Goal: Check status: Check status

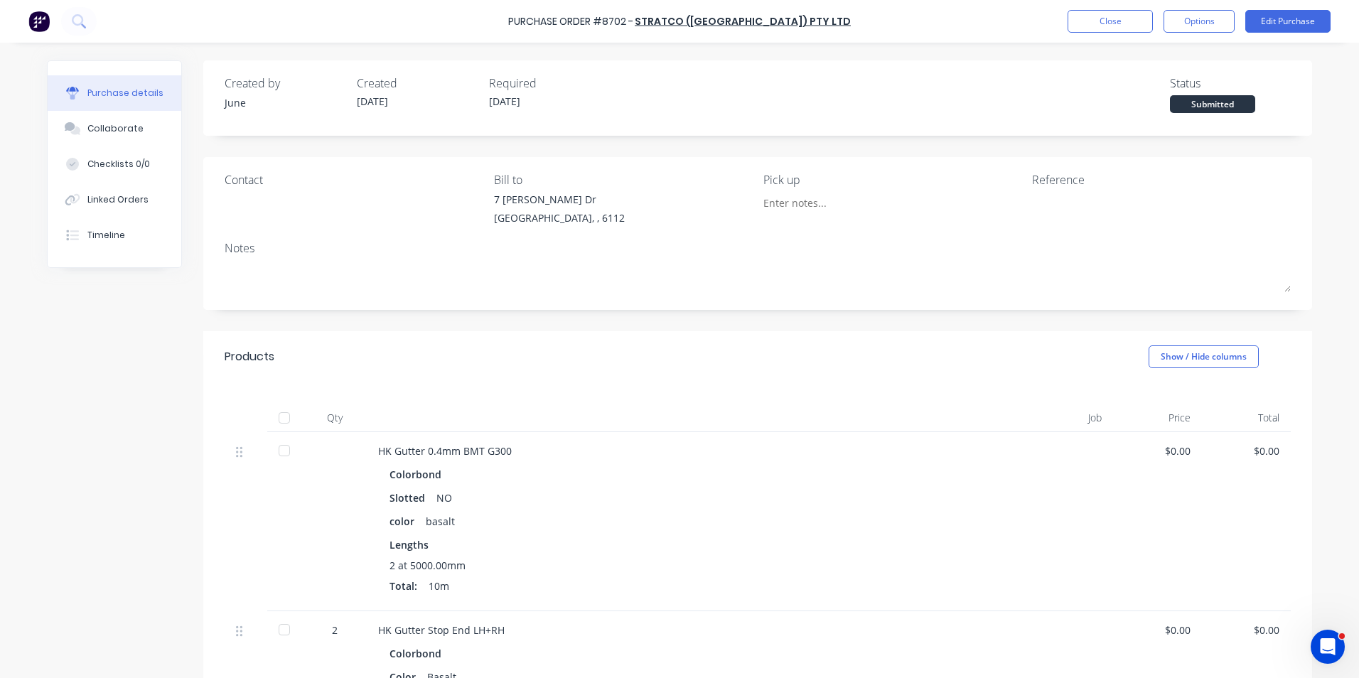
click at [709, 517] on div "color basalt" at bounding box center [686, 521] width 594 height 21
click at [1116, 18] on button "Close" at bounding box center [1109, 21] width 85 height 23
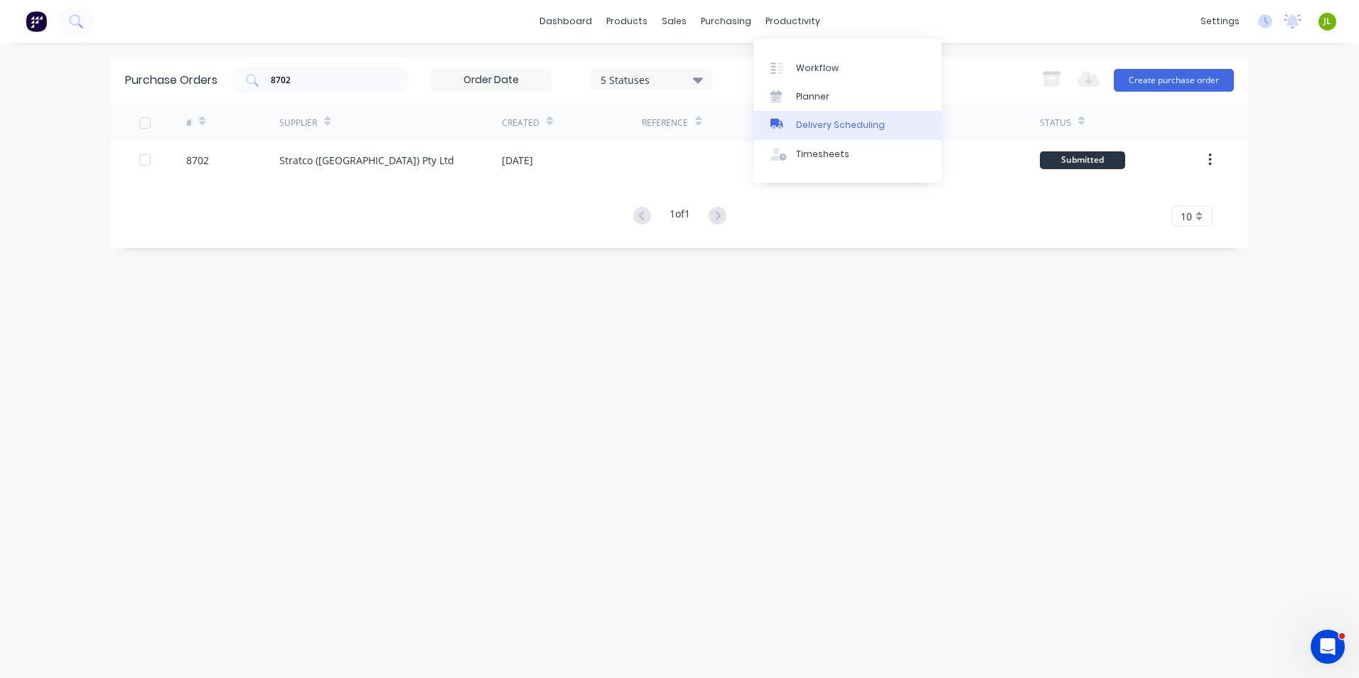
click at [802, 139] on link "Delivery Scheduling" at bounding box center [847, 125] width 188 height 28
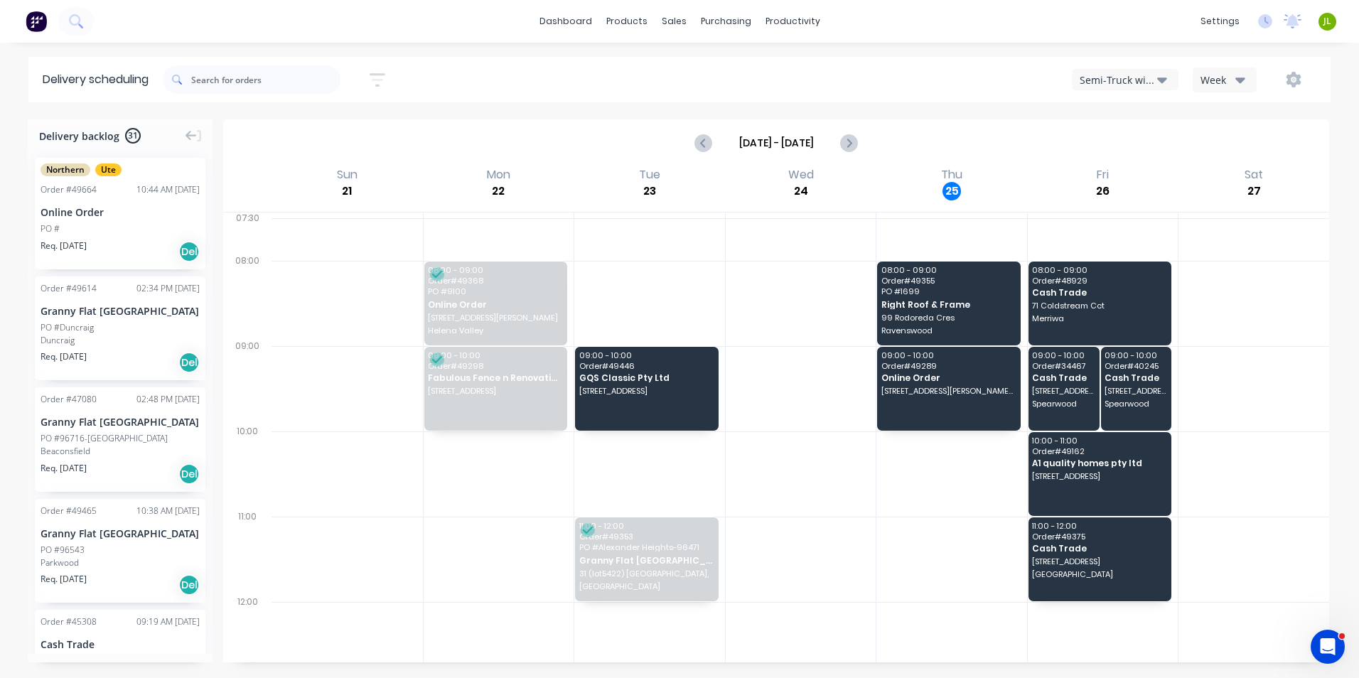
click at [1165, 77] on icon "button" at bounding box center [1162, 80] width 10 height 16
click at [1134, 176] on div "Utes Delivery" at bounding box center [1142, 172] width 141 height 28
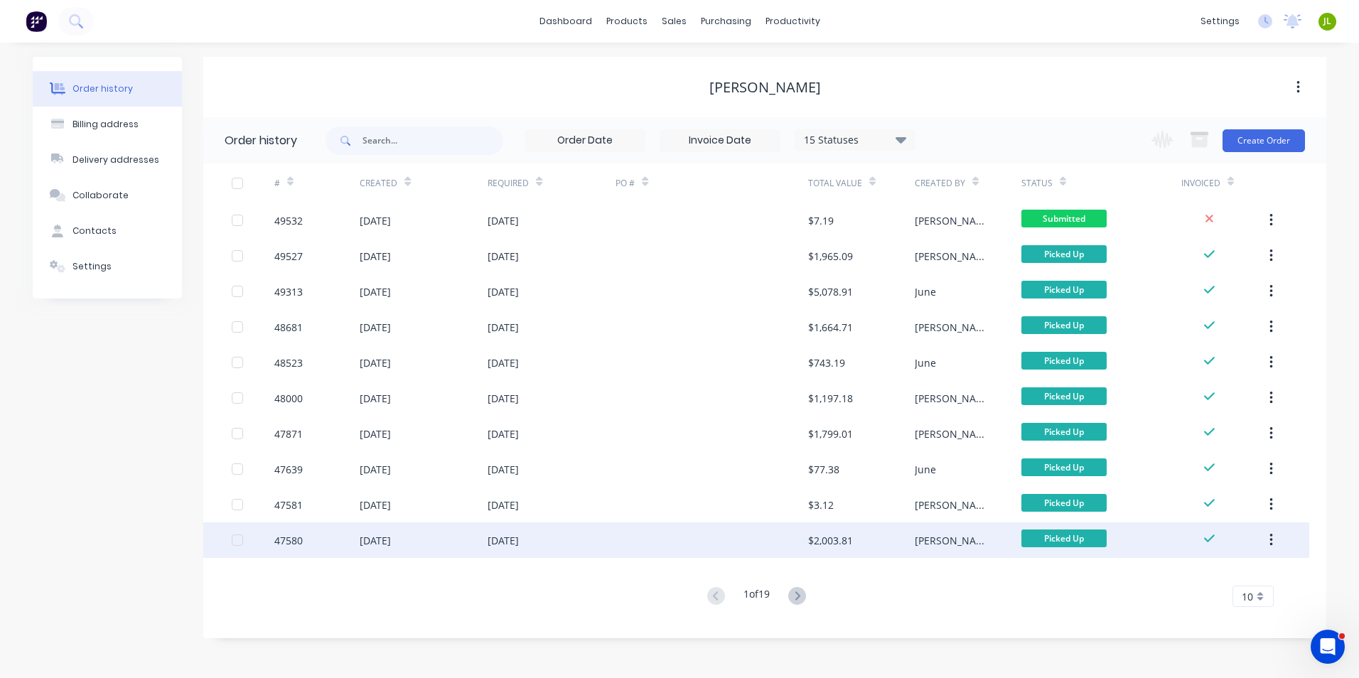
drag, startPoint x: 1136, startPoint y: 593, endPoint x: 1136, endPoint y: 556, distance: 36.2
click at [1136, 593] on div "1 of 19 10 5 10 15 20 25 30 35" at bounding box center [756, 596] width 1106 height 21
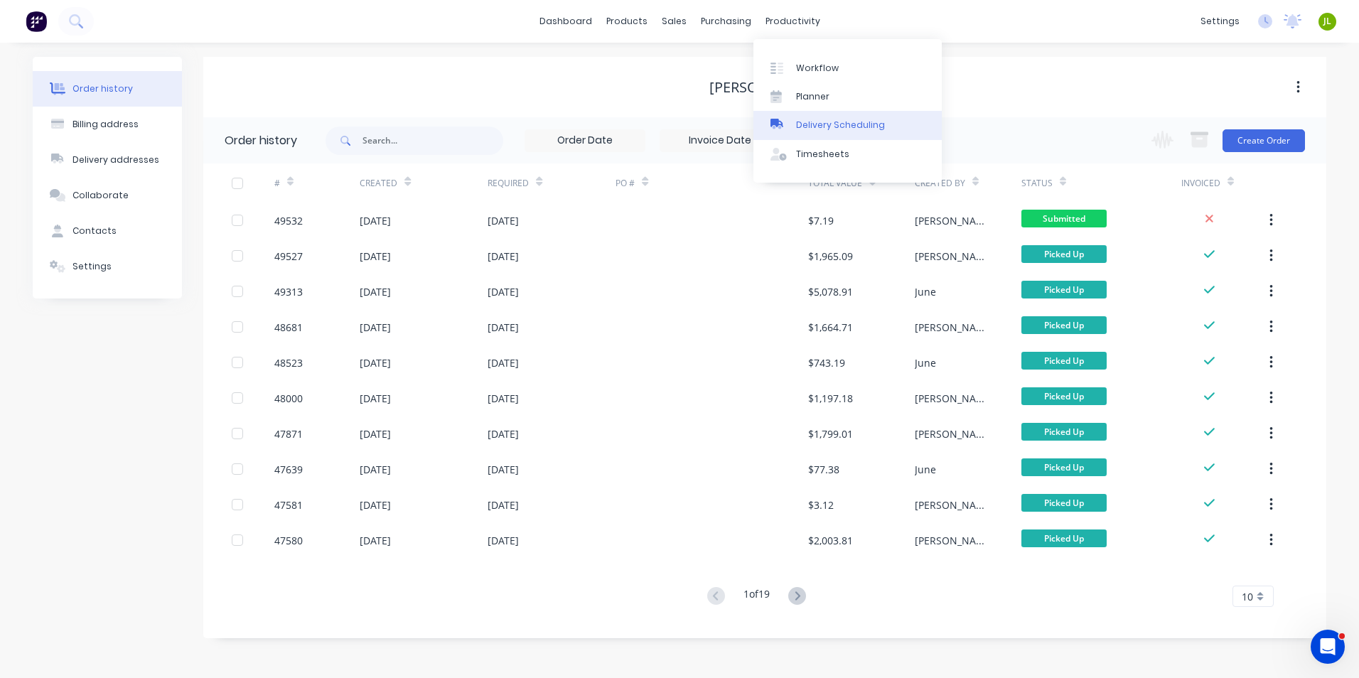
click at [846, 119] on div "Delivery Scheduling" at bounding box center [840, 125] width 89 height 13
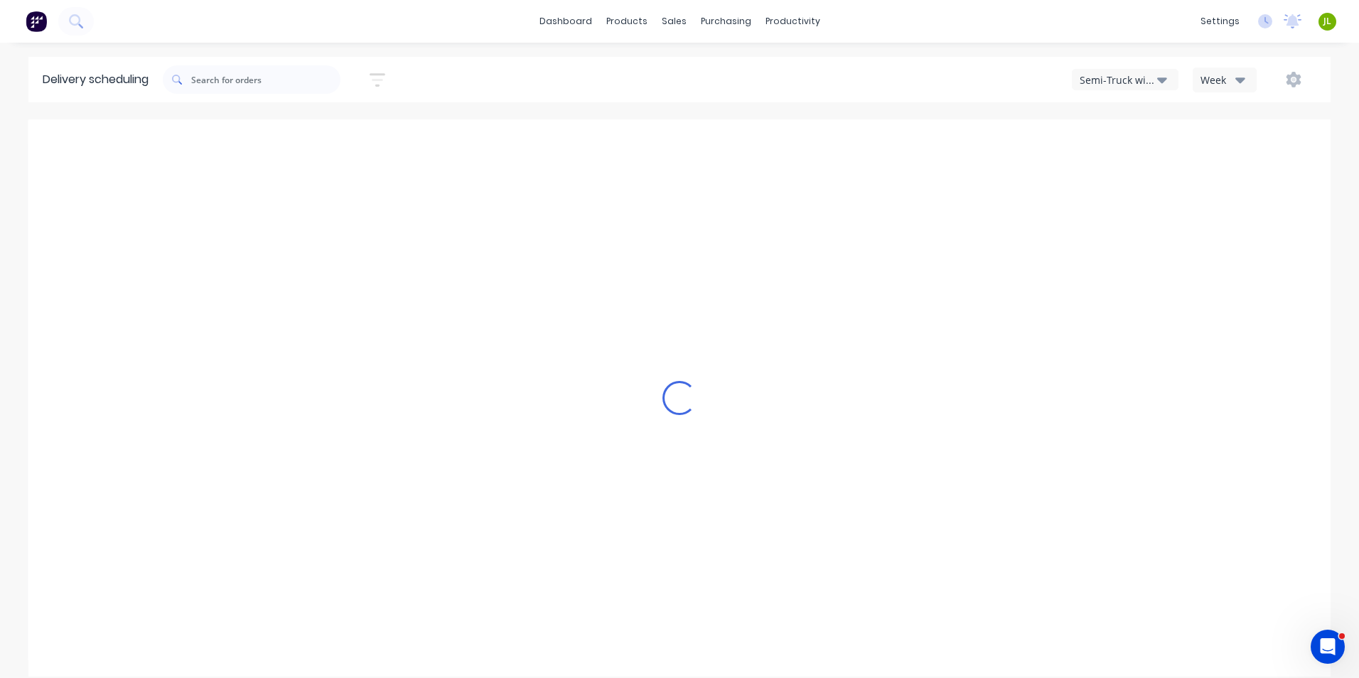
click at [1119, 77] on div "Semi-Truck with Hiab" at bounding box center [1118, 79] width 77 height 15
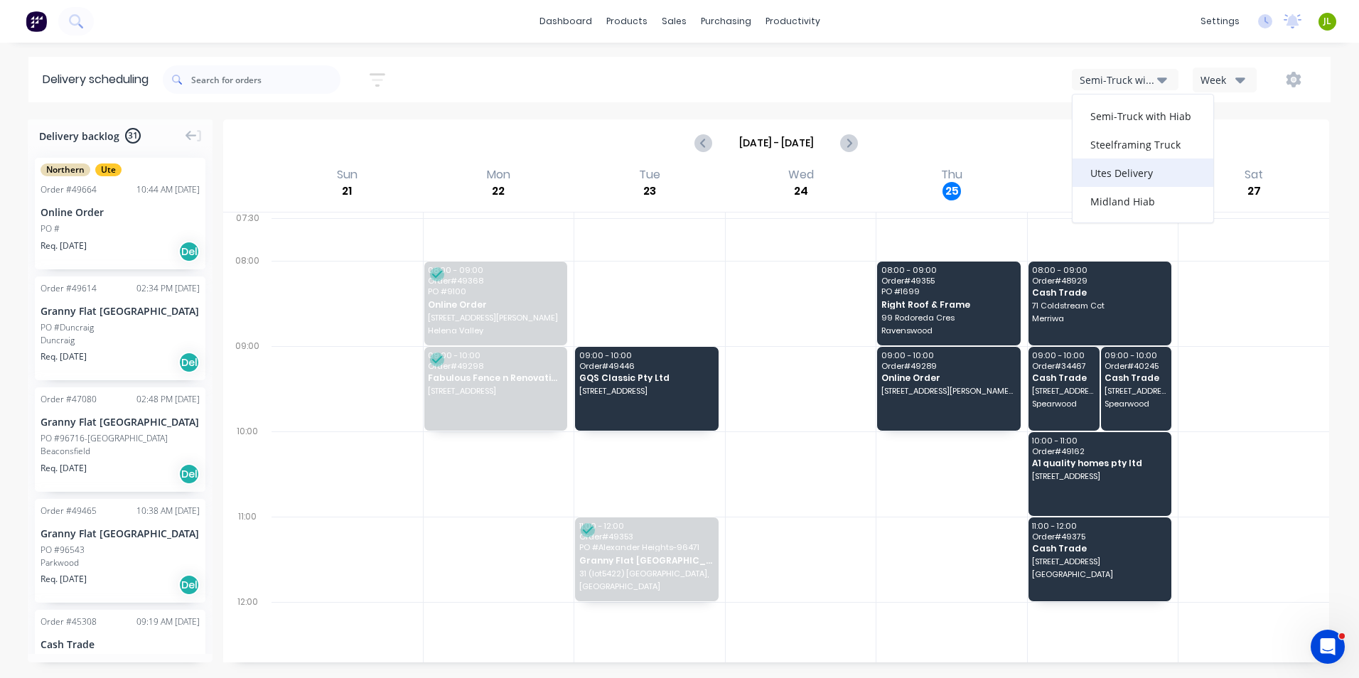
click at [1116, 167] on div "Utes Delivery" at bounding box center [1142, 172] width 141 height 28
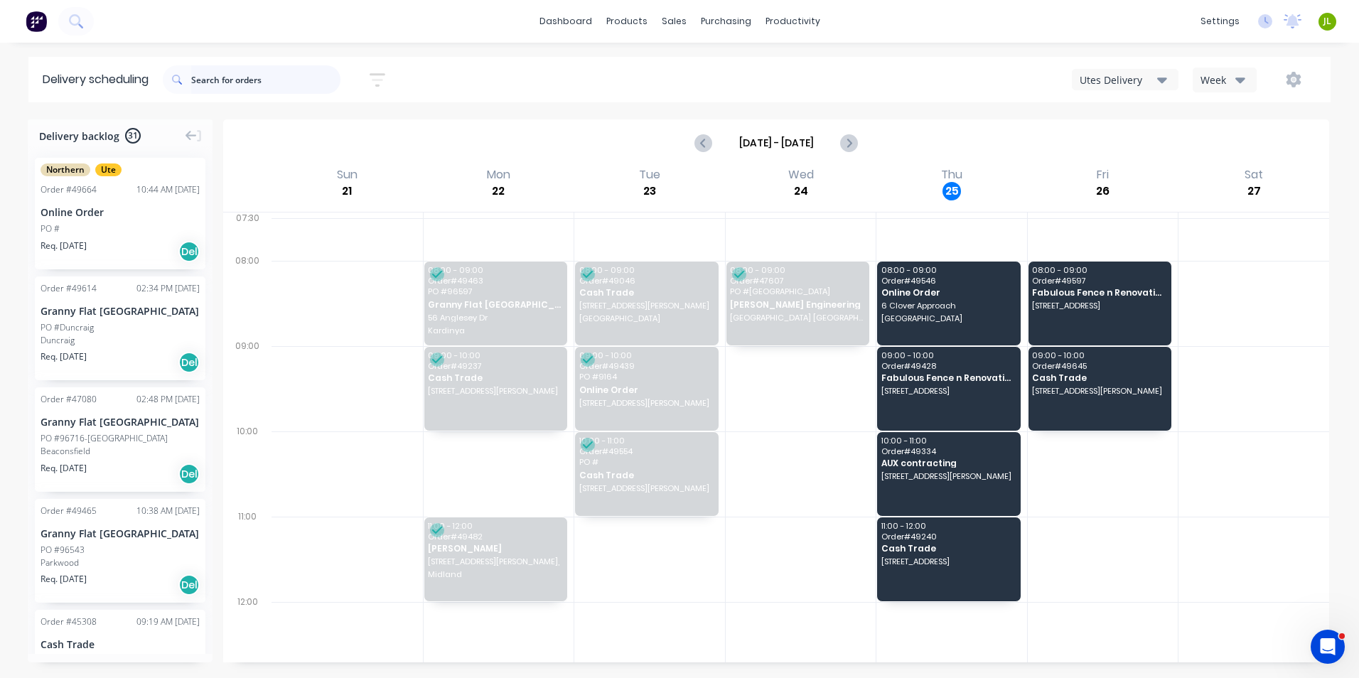
click at [259, 81] on input "text" at bounding box center [265, 79] width 149 height 28
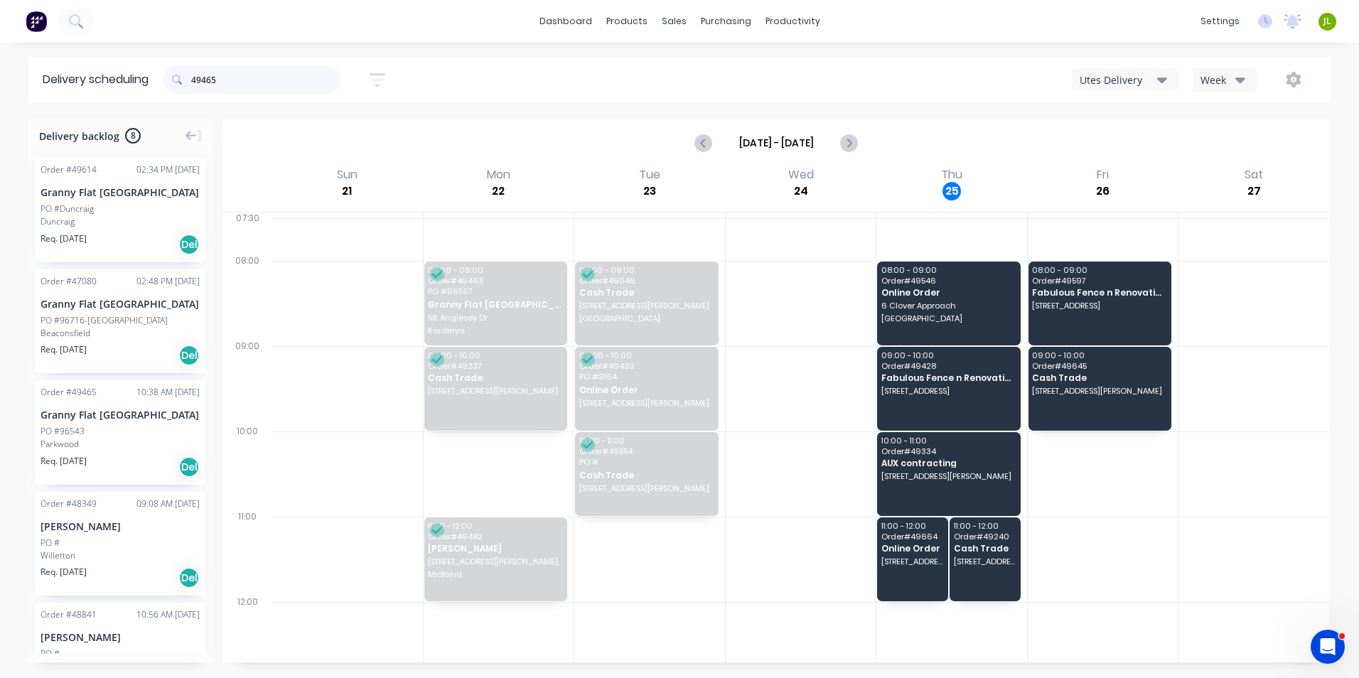
type input "49465"
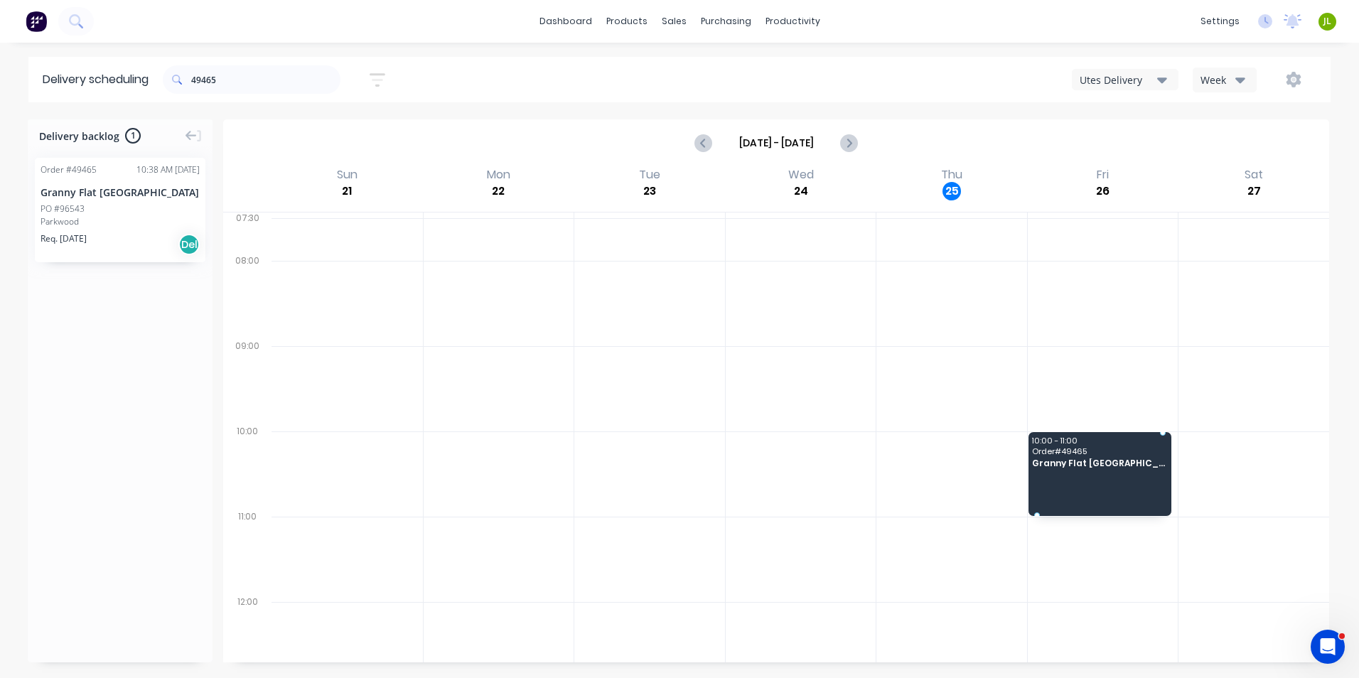
drag, startPoint x: 138, startPoint y: 236, endPoint x: 1149, endPoint y: 454, distance: 1034.6
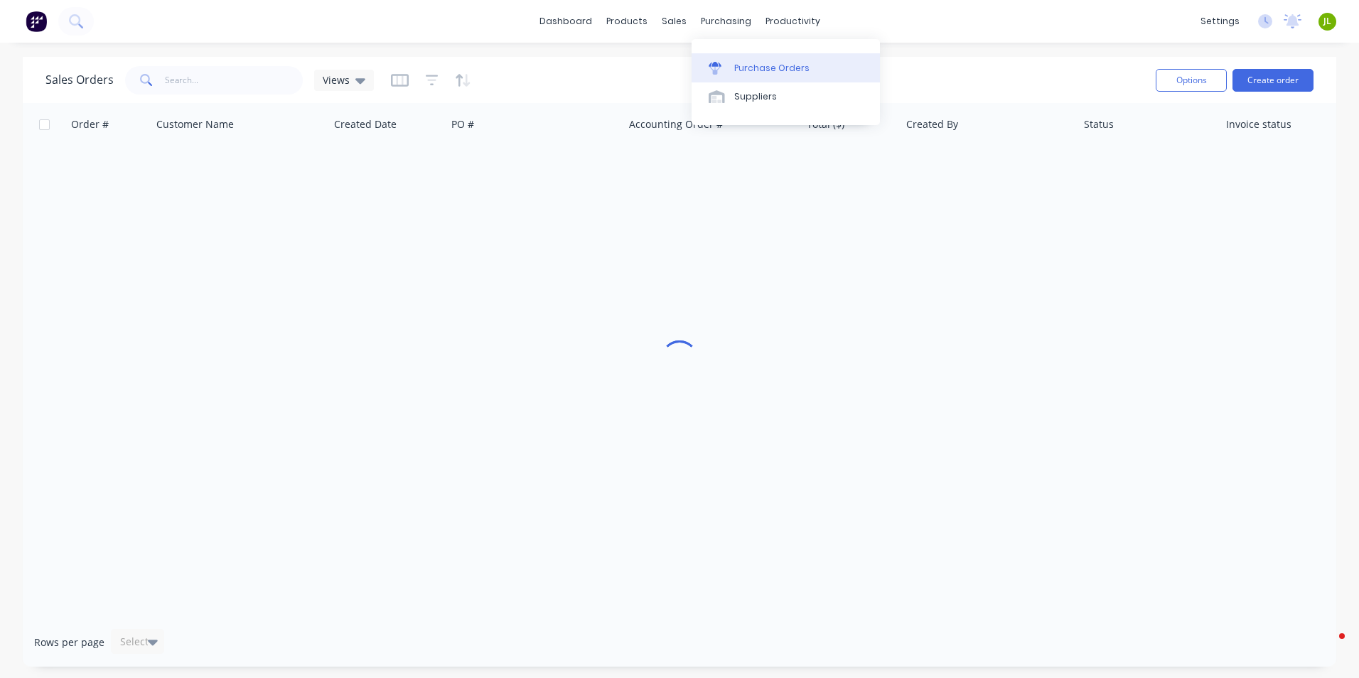
click at [727, 67] on div at bounding box center [719, 68] width 21 height 13
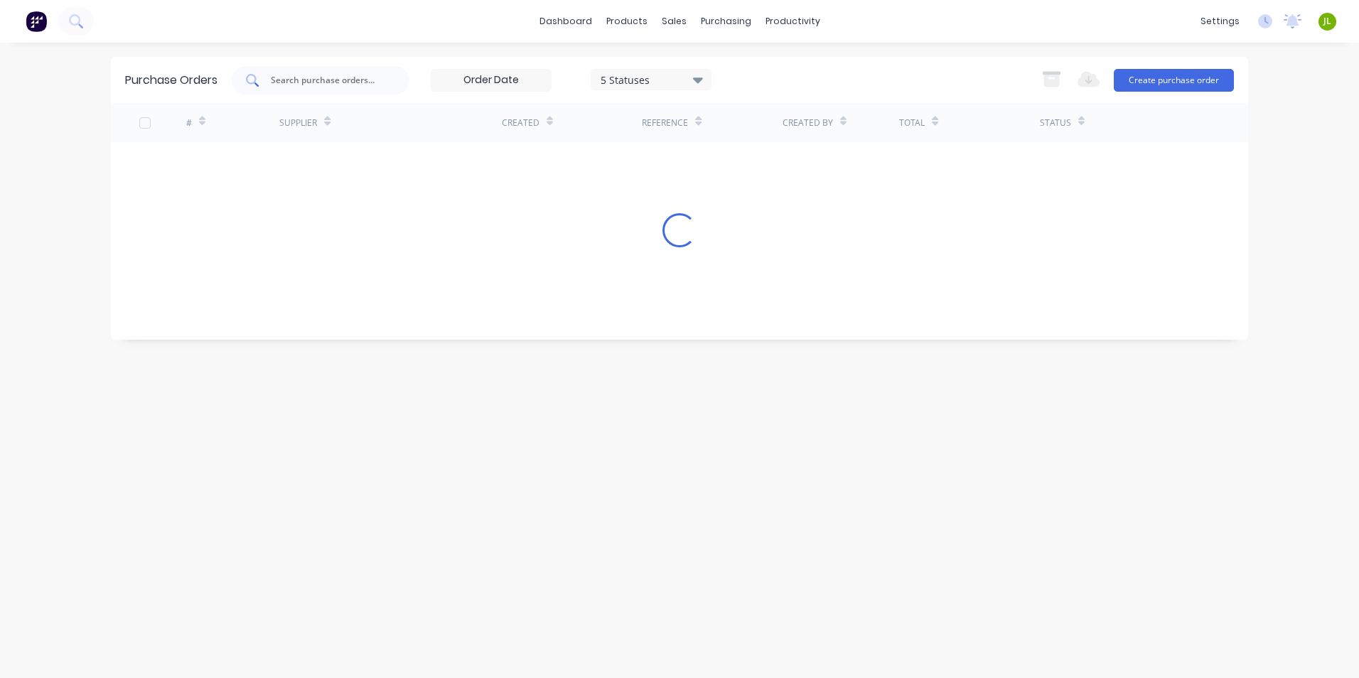
click at [311, 85] on input "text" at bounding box center [328, 80] width 118 height 14
type input "8712"
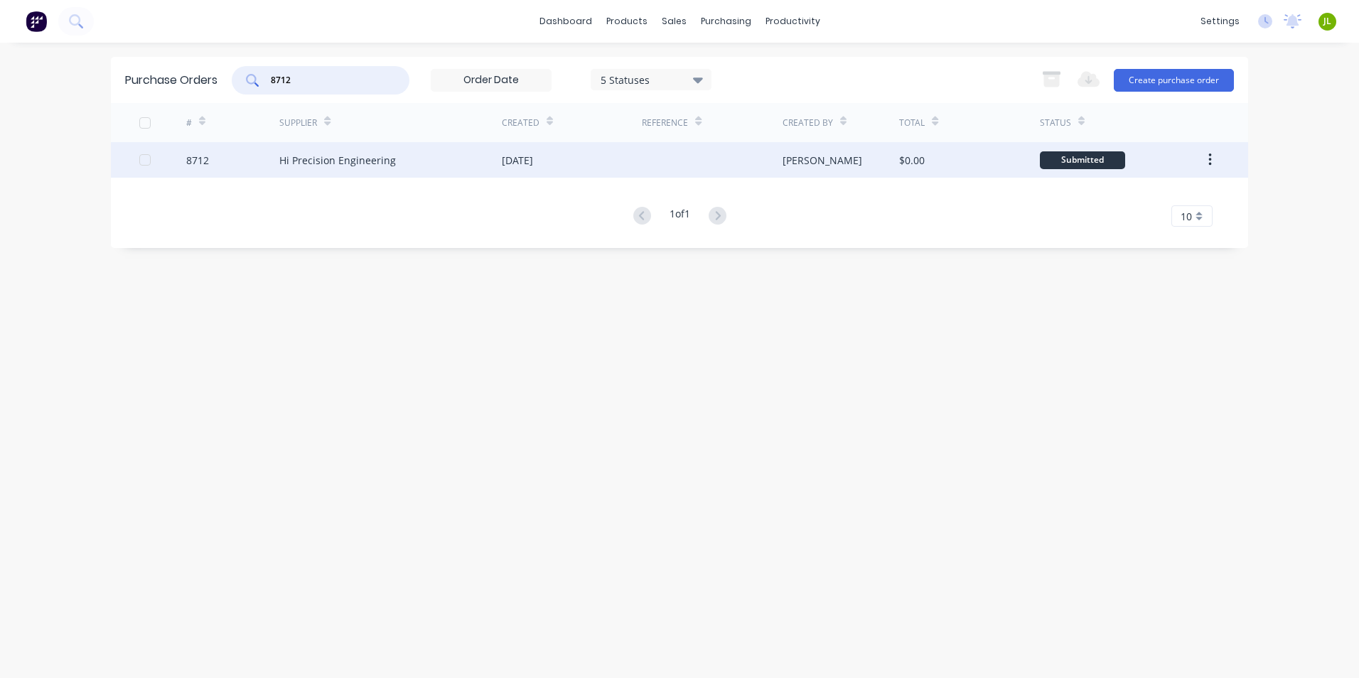
click at [411, 168] on div "Hi Precision Engineering" at bounding box center [390, 160] width 222 height 36
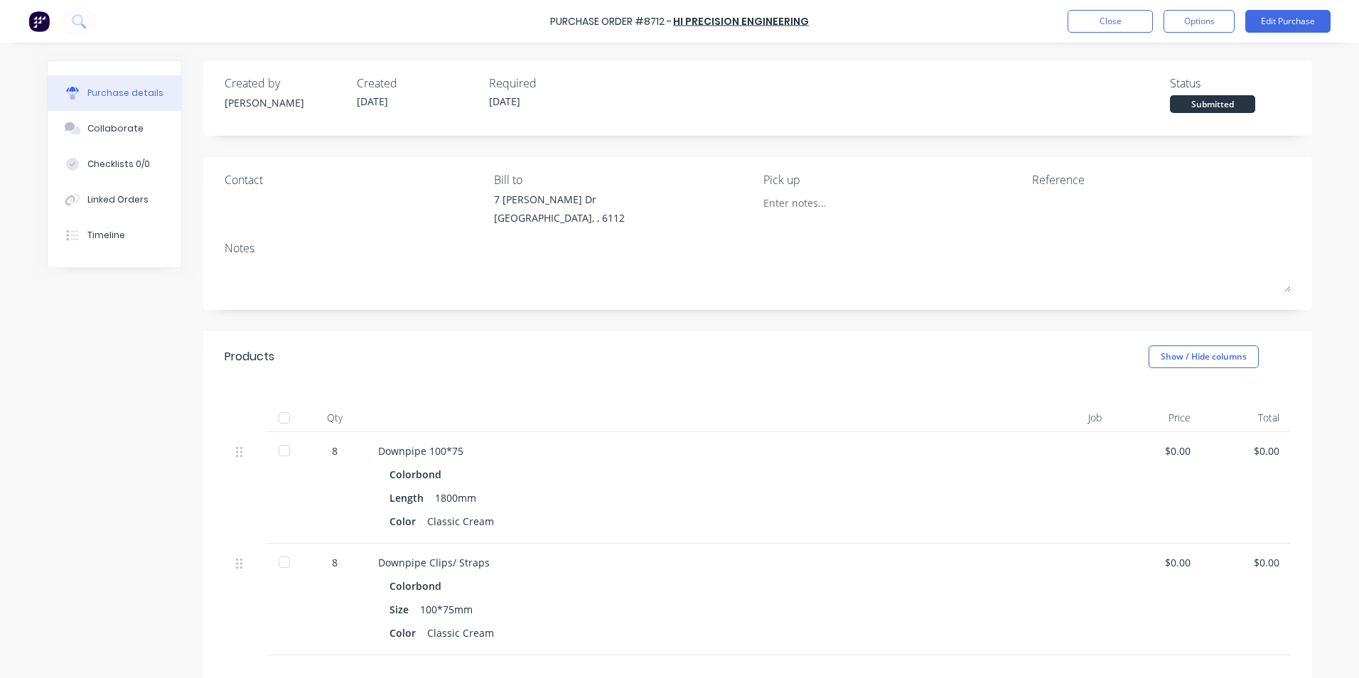
click at [279, 412] on div at bounding box center [284, 418] width 28 height 28
click at [122, 209] on button "Linked Orders" at bounding box center [115, 200] width 134 height 36
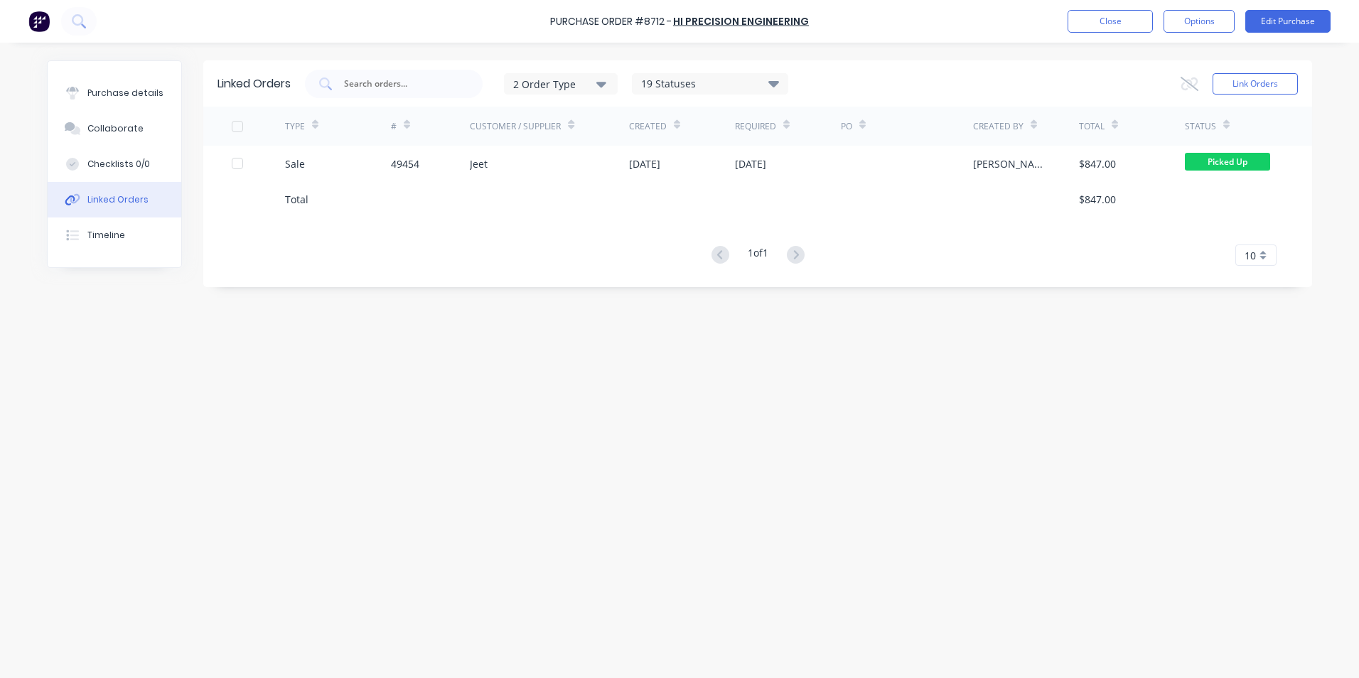
click at [438, 167] on div "49454" at bounding box center [431, 164] width 80 height 36
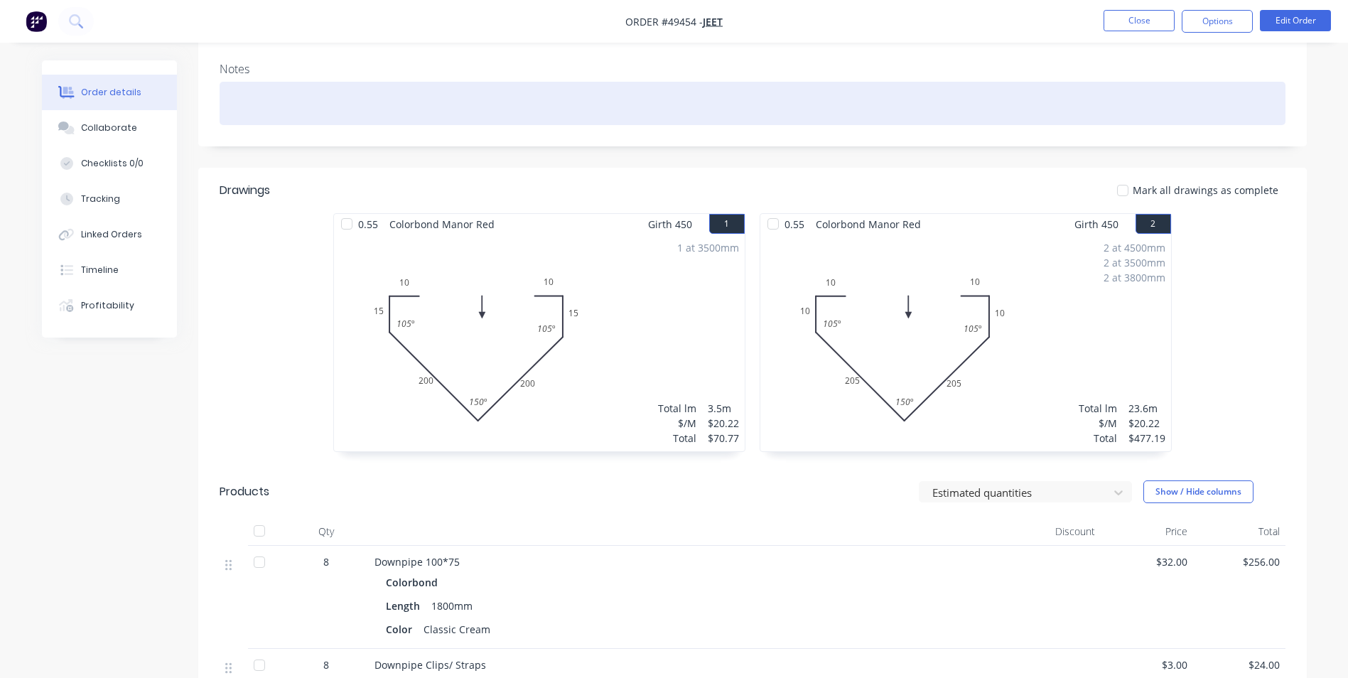
scroll to position [426, 0]
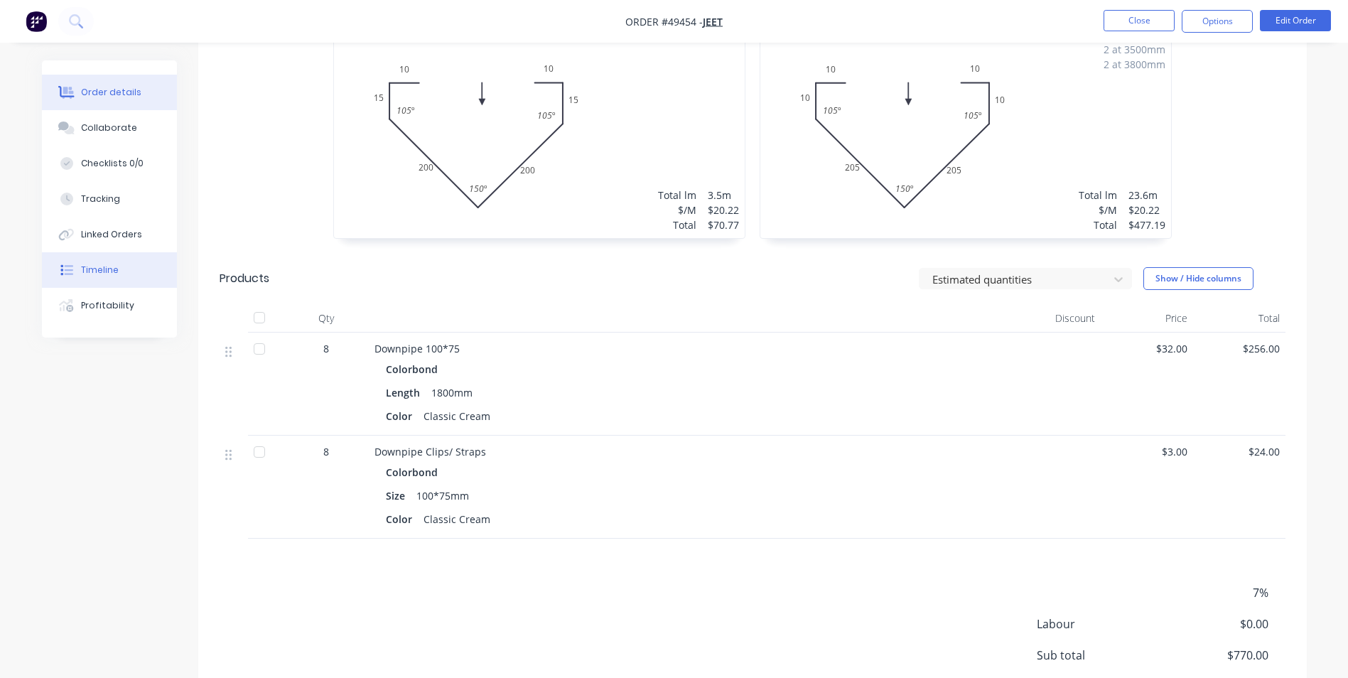
click at [126, 280] on button "Timeline" at bounding box center [109, 270] width 135 height 36
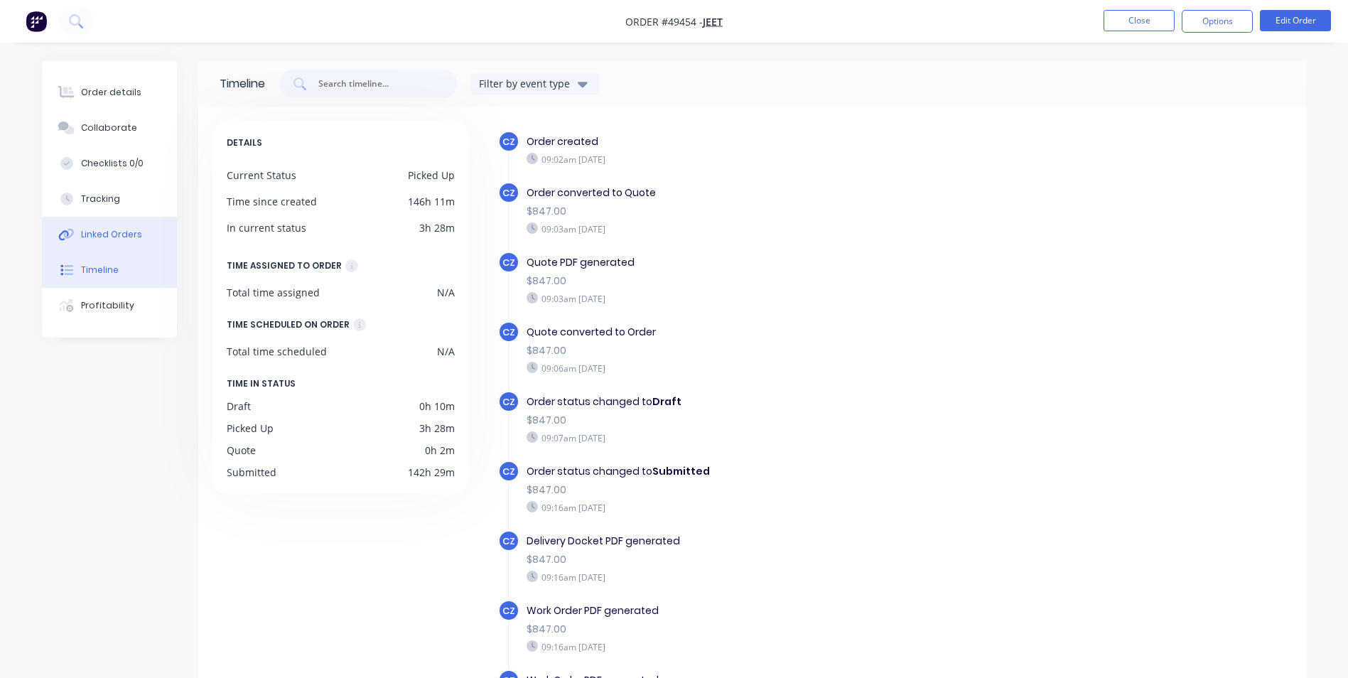
click at [73, 230] on icon at bounding box center [69, 234] width 10 height 10
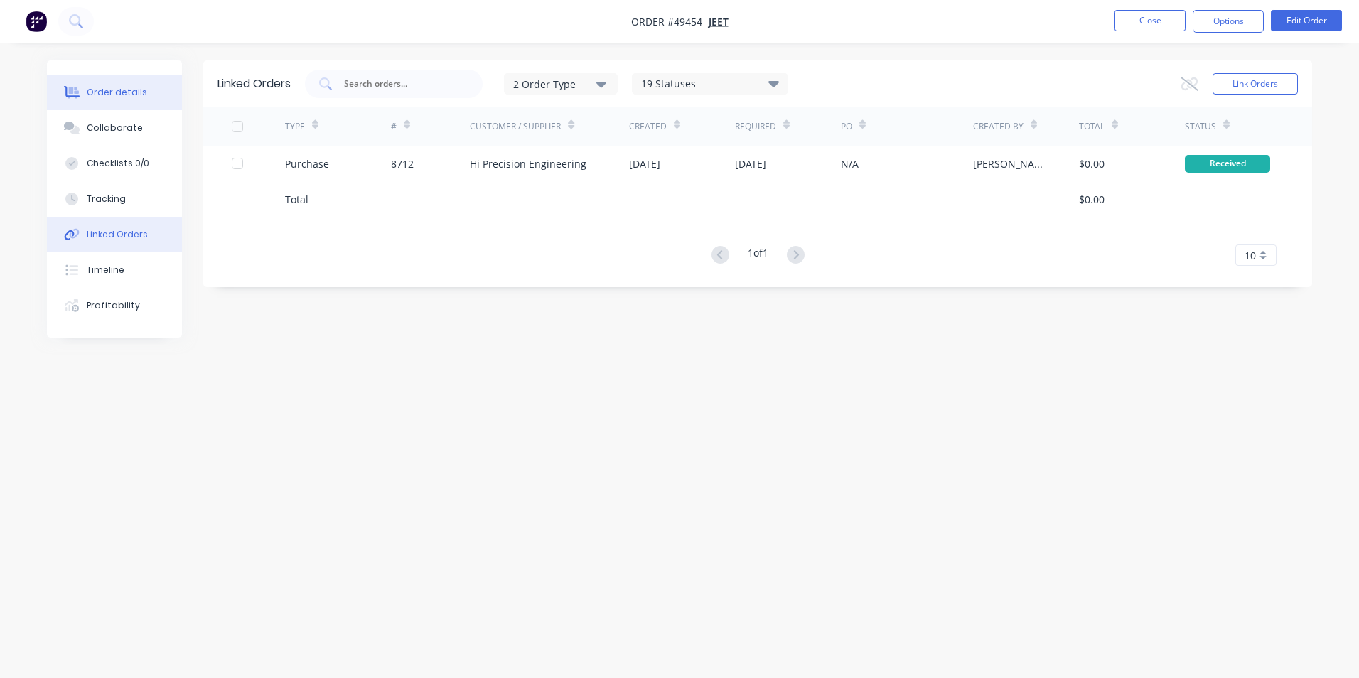
click at [85, 105] on button "Order details" at bounding box center [114, 93] width 135 height 36
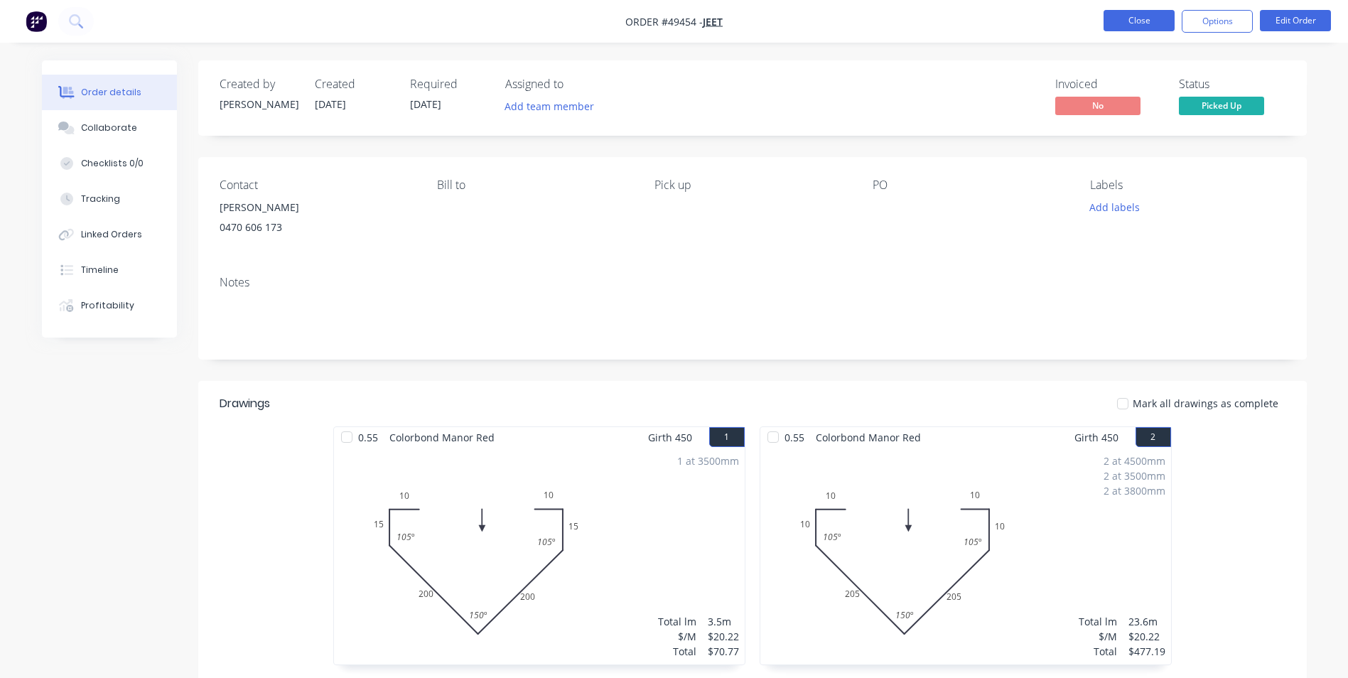
click at [1154, 22] on button "Close" at bounding box center [1139, 20] width 71 height 21
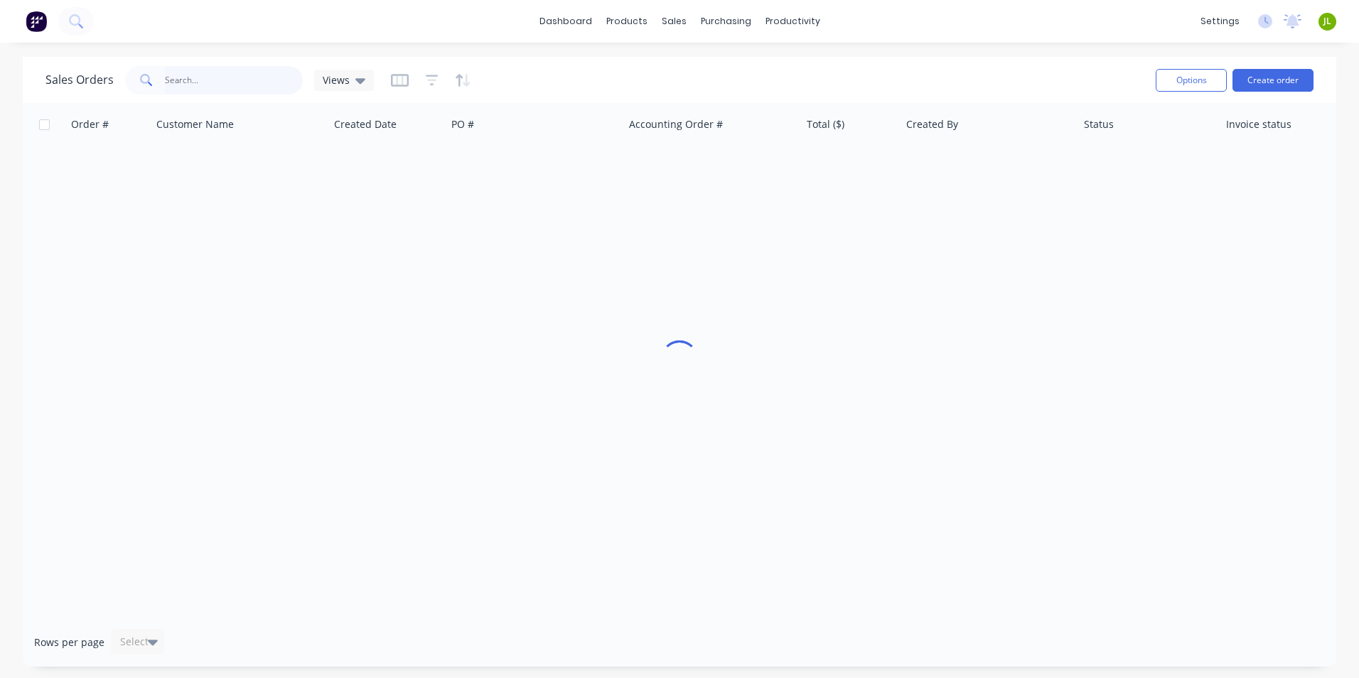
click at [262, 77] on input "text" at bounding box center [234, 80] width 139 height 28
click at [755, 65] on div "Purchase Orders" at bounding box center [771, 68] width 75 height 13
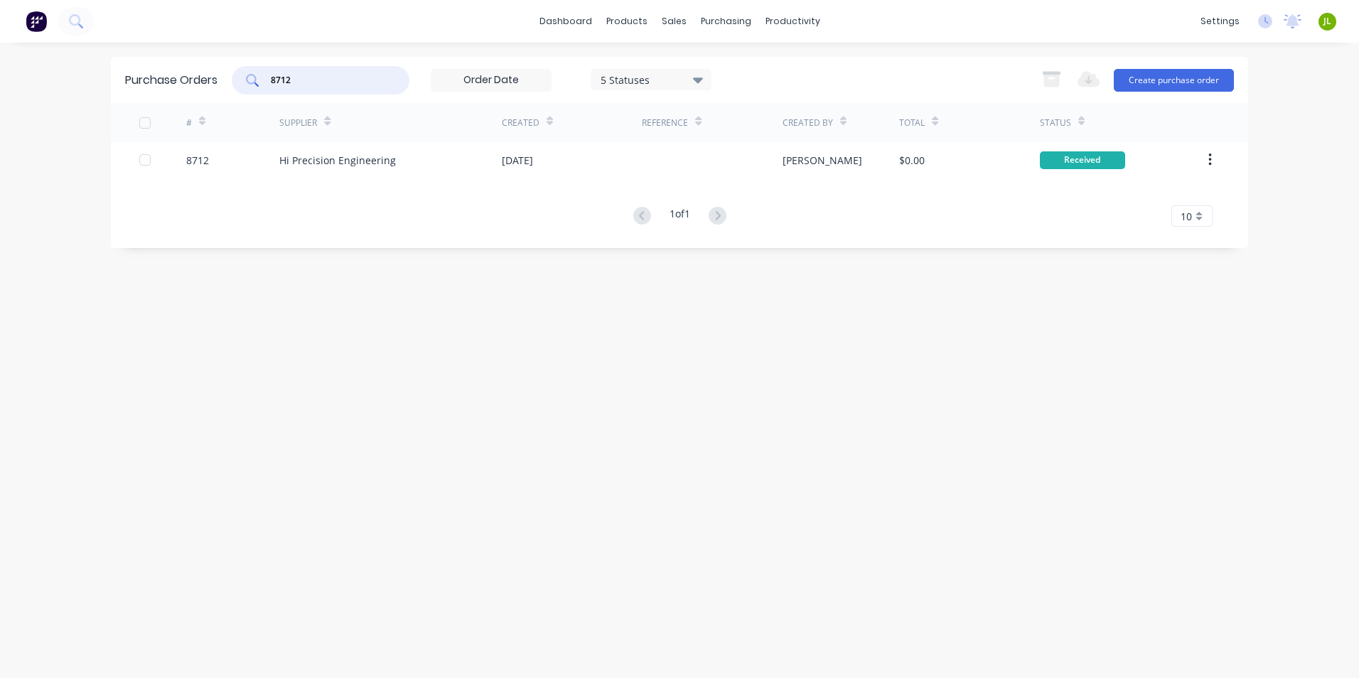
click at [289, 90] on div "8712" at bounding box center [321, 80] width 178 height 28
click at [355, 82] on input "8712" at bounding box center [328, 80] width 118 height 14
drag, startPoint x: 304, startPoint y: 72, endPoint x: 271, endPoint y: 80, distance: 34.3
click at [271, 80] on div "8712" at bounding box center [321, 80] width 178 height 28
click at [301, 82] on input "8712" at bounding box center [328, 80] width 118 height 14
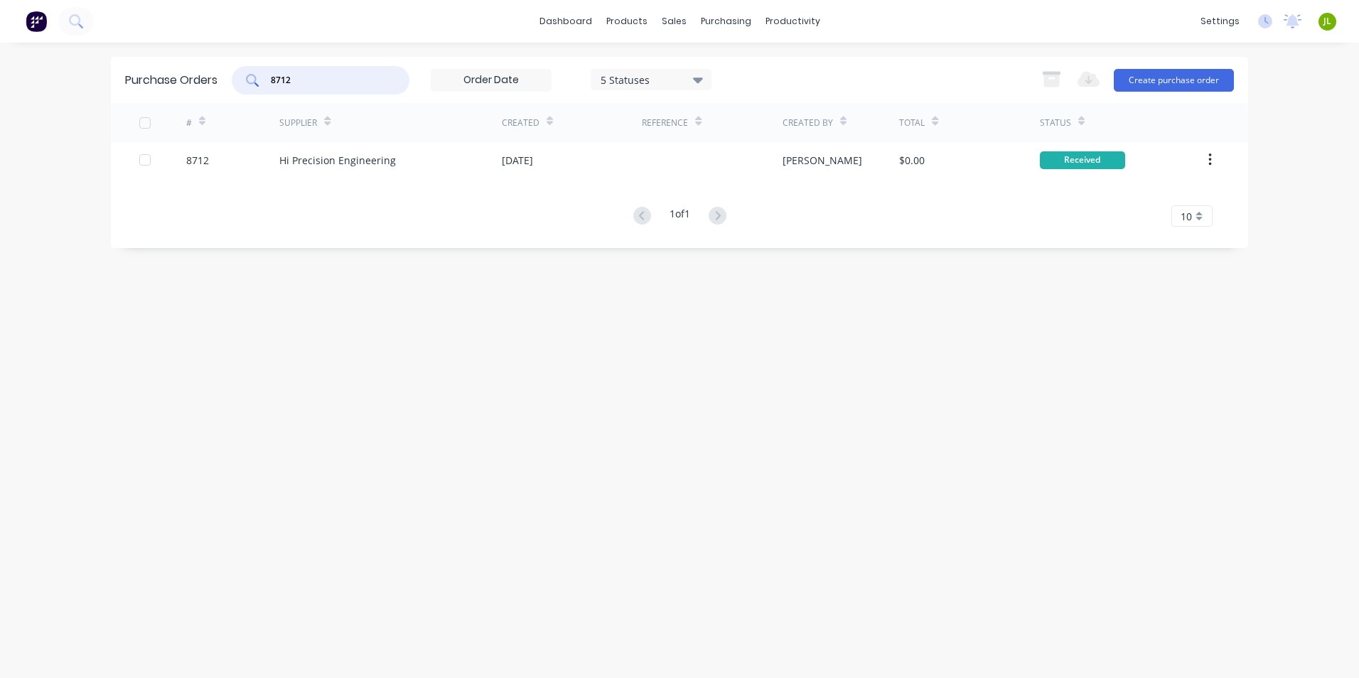
drag, startPoint x: 307, startPoint y: 79, endPoint x: 265, endPoint y: 84, distance: 42.2
click at [265, 84] on div "8712" at bounding box center [321, 80] width 178 height 28
type input "8721"
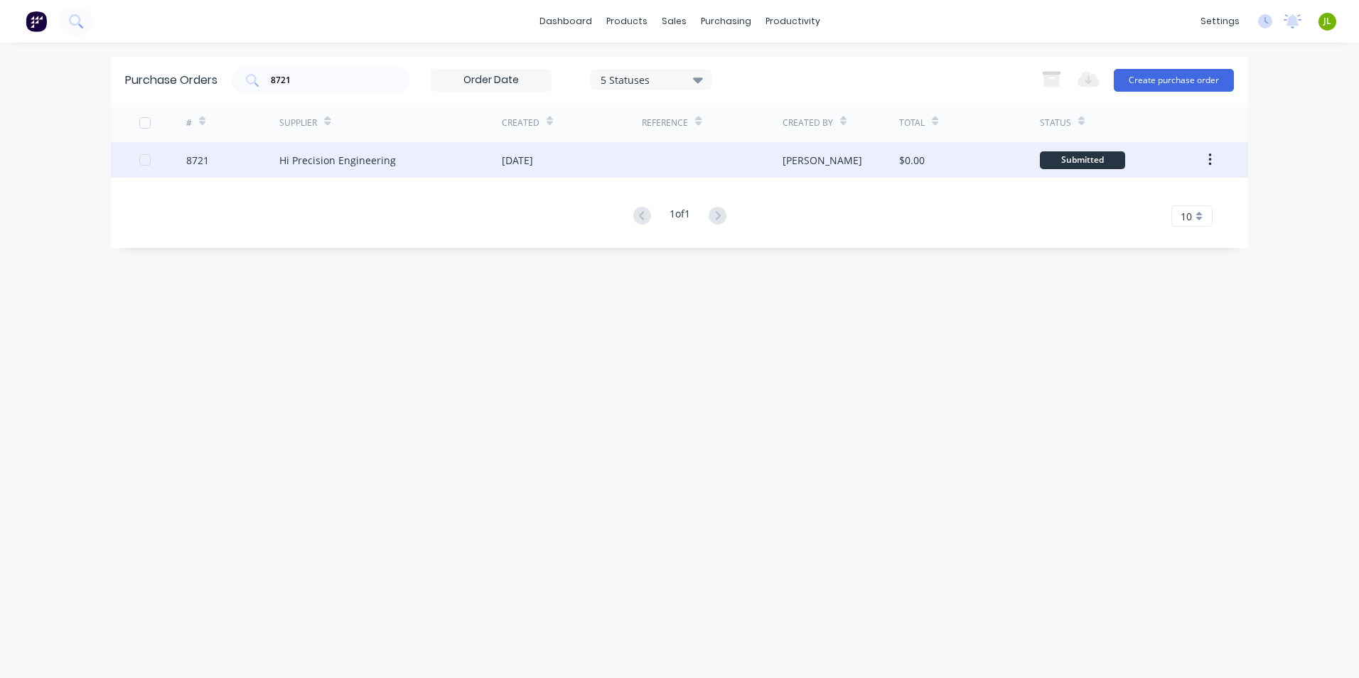
click at [642, 160] on div at bounding box center [712, 160] width 140 height 36
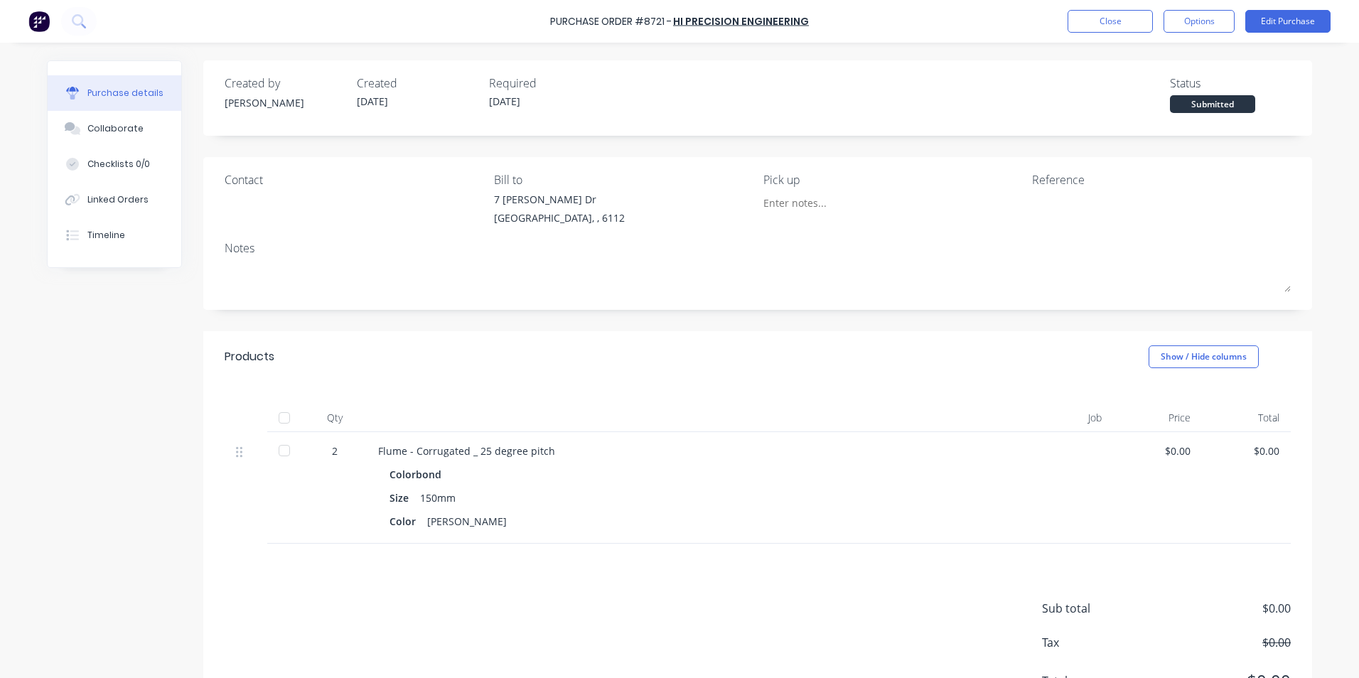
click at [282, 417] on div at bounding box center [284, 418] width 28 height 28
click at [95, 202] on div "Linked Orders" at bounding box center [117, 199] width 61 height 13
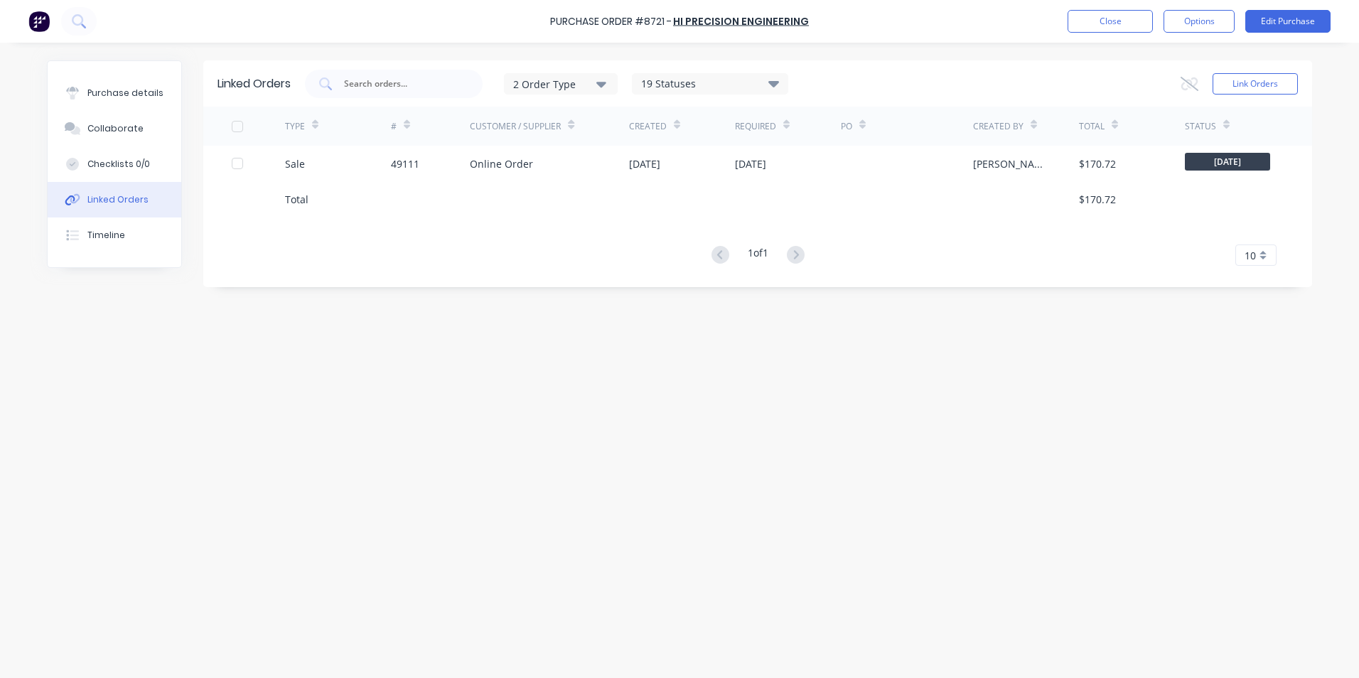
click at [437, 176] on div "49111" at bounding box center [431, 164] width 80 height 36
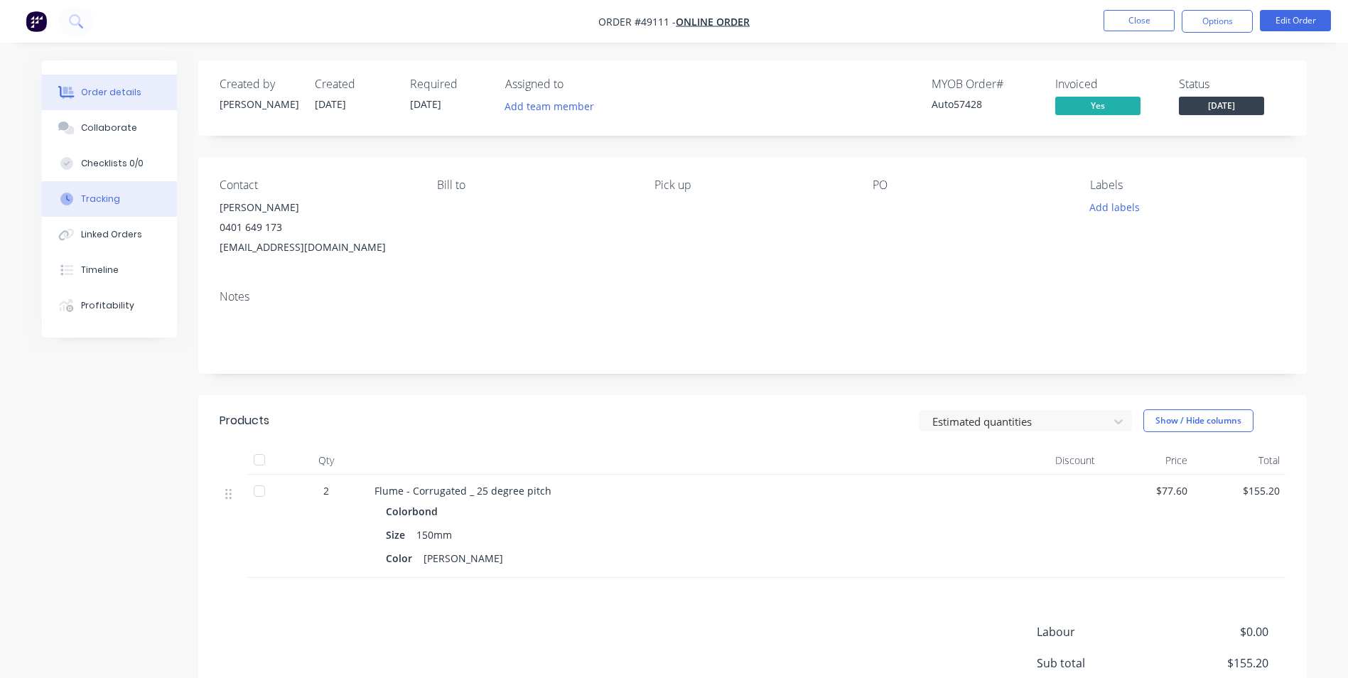
click at [101, 200] on div "Tracking" at bounding box center [100, 199] width 39 height 13
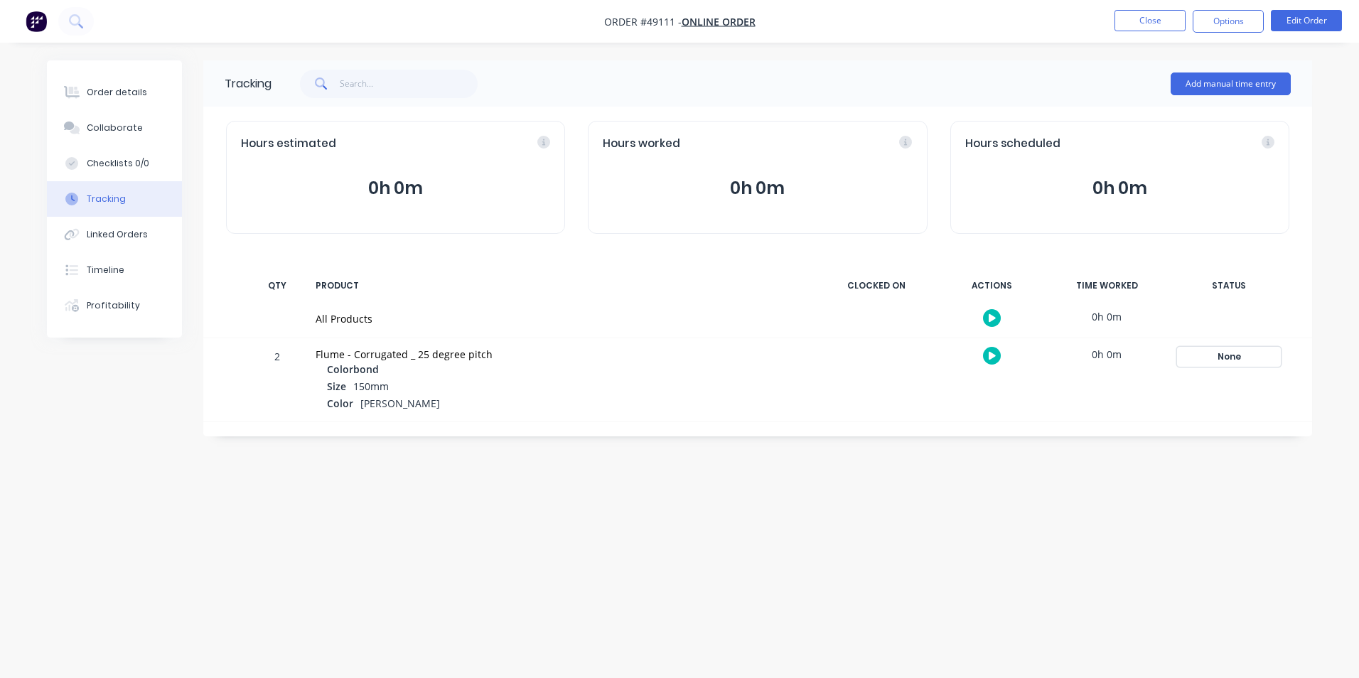
click at [1245, 350] on div "None" at bounding box center [1229, 357] width 102 height 18
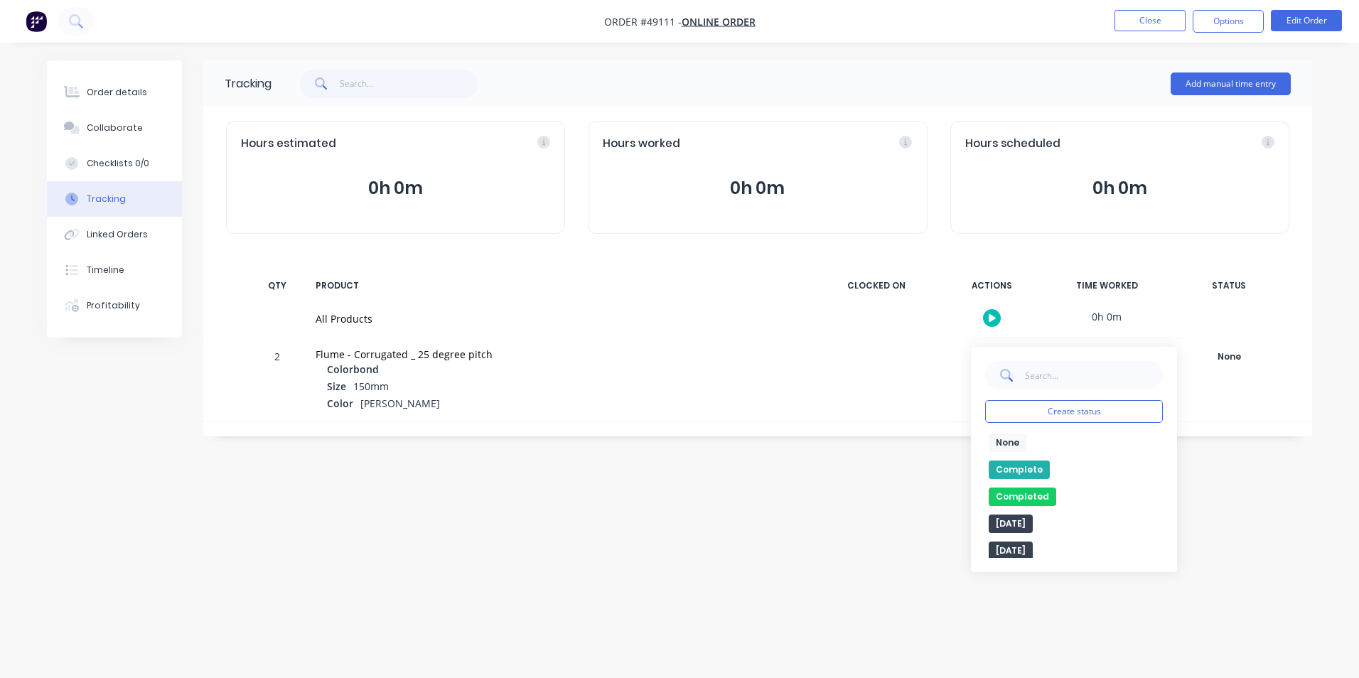
click at [1033, 467] on button "Complete" at bounding box center [1019, 470] width 61 height 18
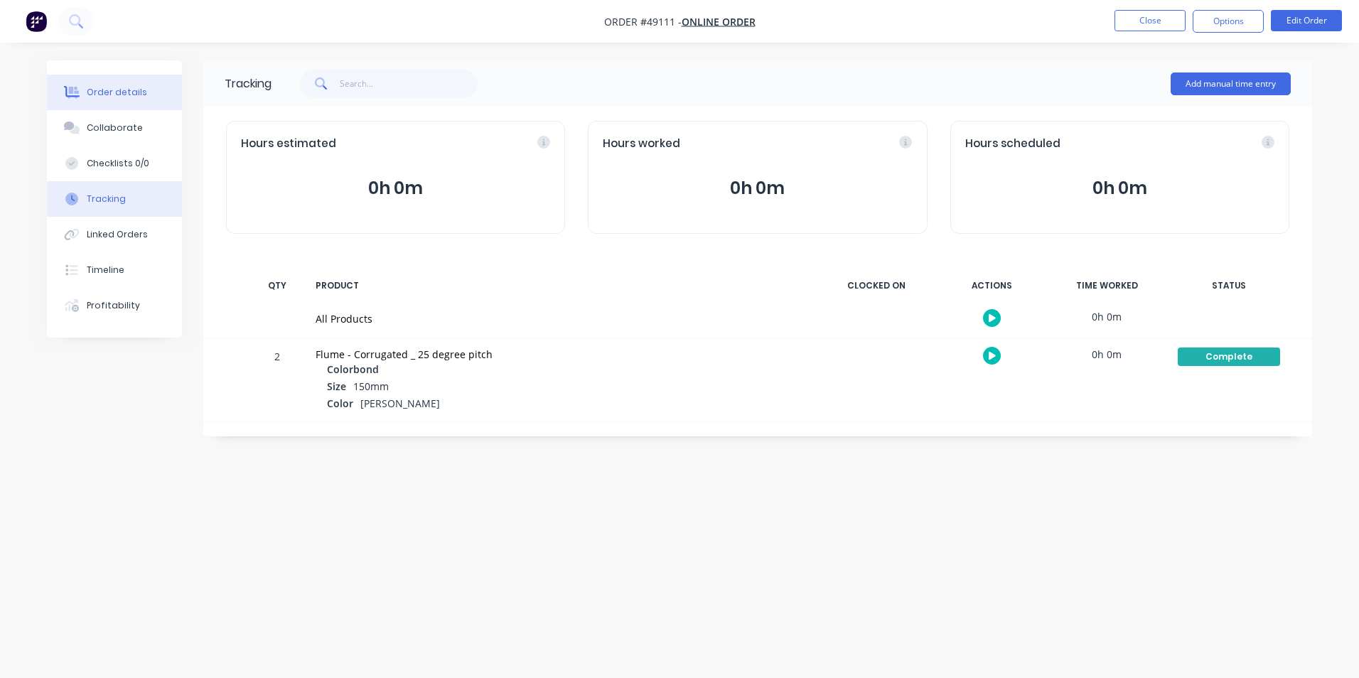
click at [144, 106] on button "Order details" at bounding box center [114, 93] width 135 height 36
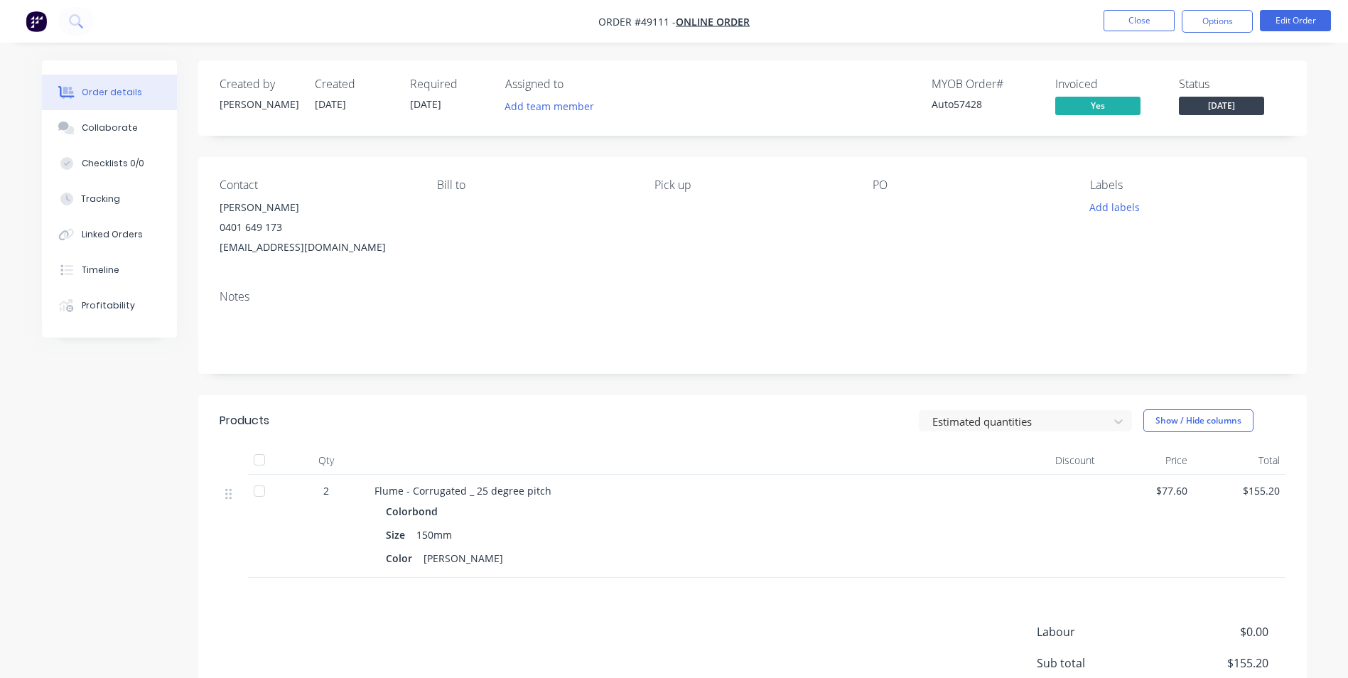
click at [1237, 117] on button "[DATE]" at bounding box center [1221, 107] width 85 height 21
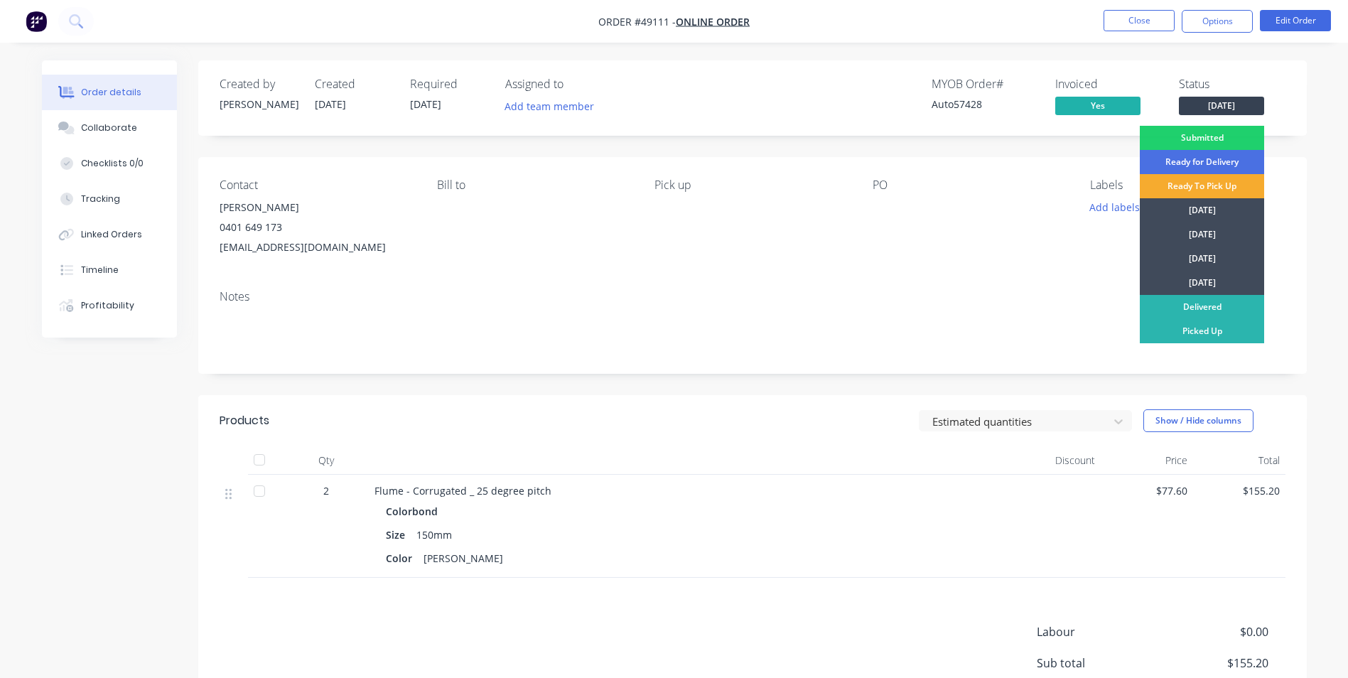
click at [1229, 183] on div "Ready To Pick Up" at bounding box center [1202, 186] width 124 height 24
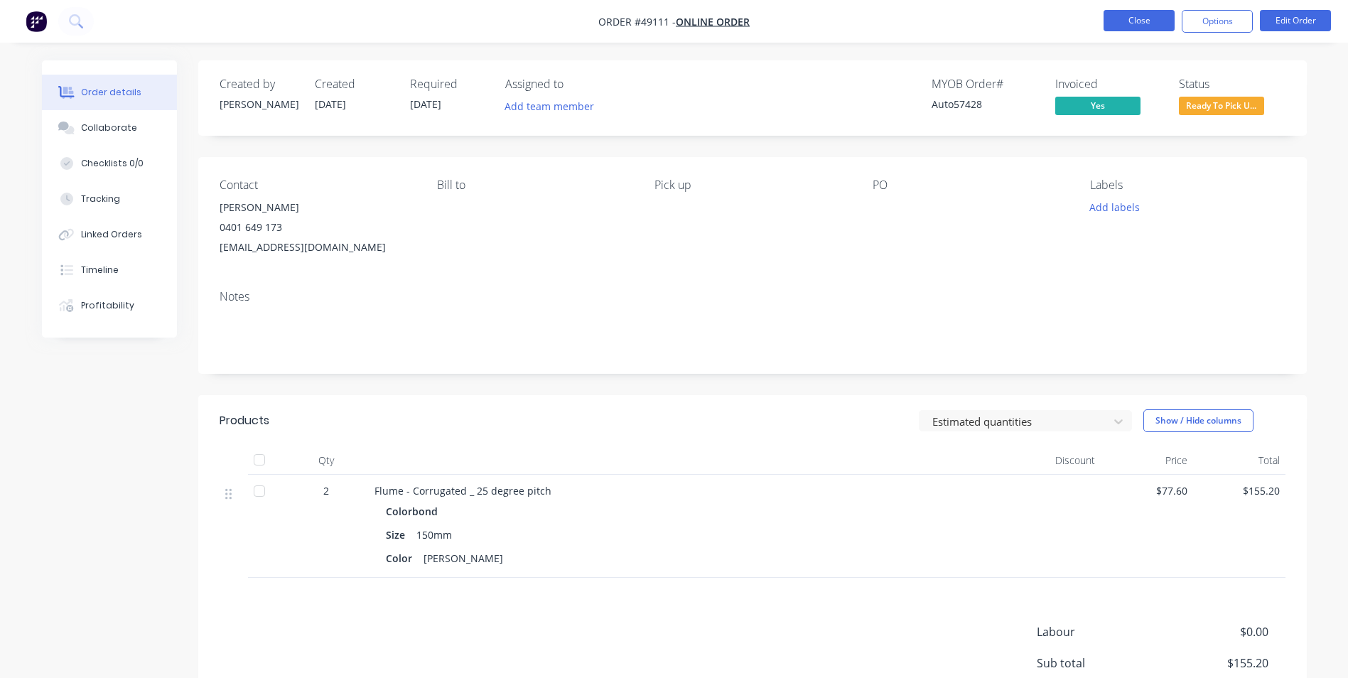
click at [1134, 30] on button "Close" at bounding box center [1139, 20] width 71 height 21
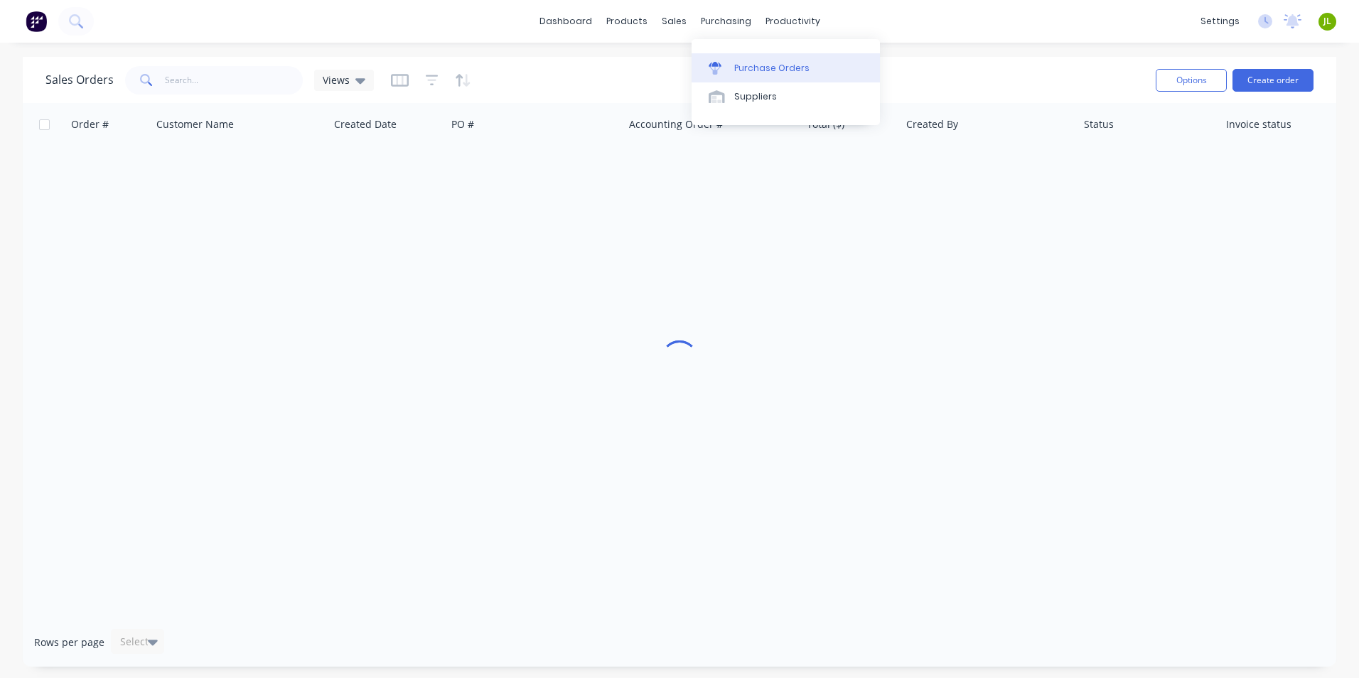
drag, startPoint x: 744, startPoint y: 28, endPoint x: 738, endPoint y: 58, distance: 29.8
click at [738, 58] on link "Purchase Orders" at bounding box center [785, 67] width 188 height 28
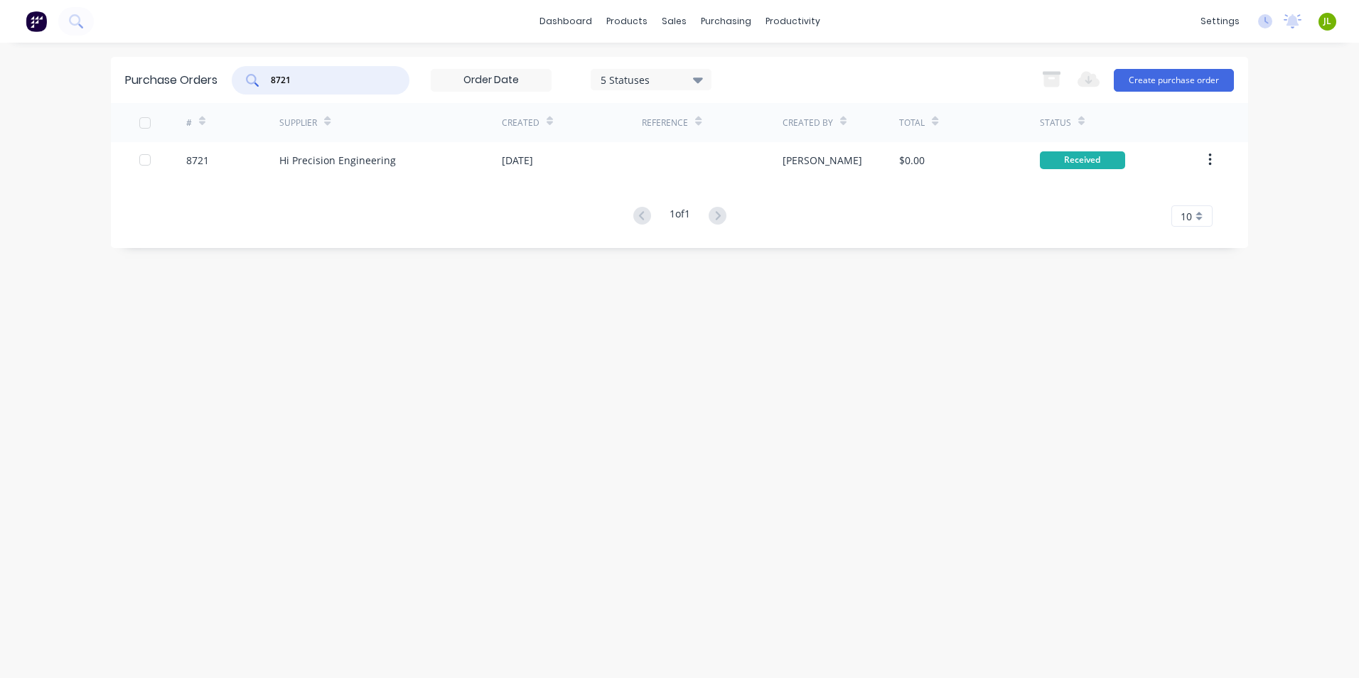
drag, startPoint x: 348, startPoint y: 75, endPoint x: 259, endPoint y: 90, distance: 90.1
click at [259, 90] on div "8721" at bounding box center [321, 80] width 178 height 28
type input "8722"
click at [381, 170] on div "# Supplier Created Reference Created By Total Status Loading..." at bounding box center [679, 210] width 1137 height 215
click at [381, 170] on div "Hi Precision Engineering" at bounding box center [390, 160] width 222 height 36
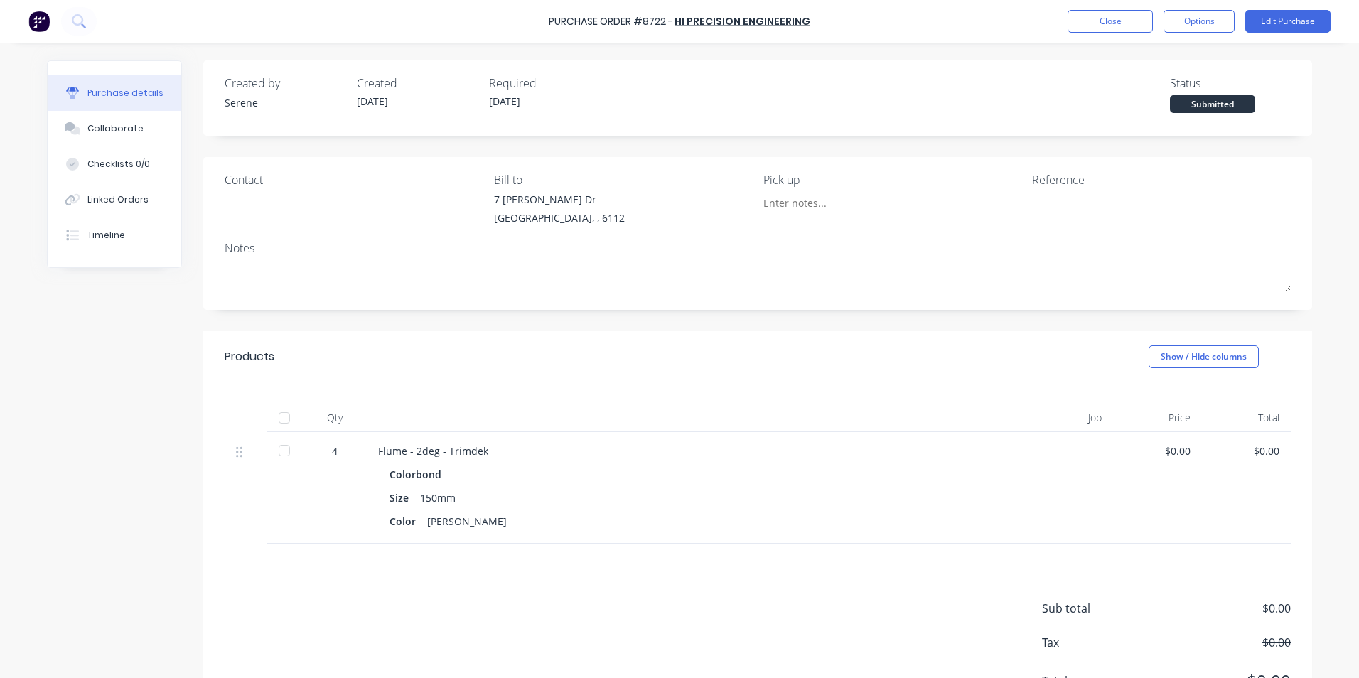
click at [280, 438] on div at bounding box center [284, 450] width 28 height 28
click at [109, 202] on div "Linked Orders" at bounding box center [117, 199] width 61 height 13
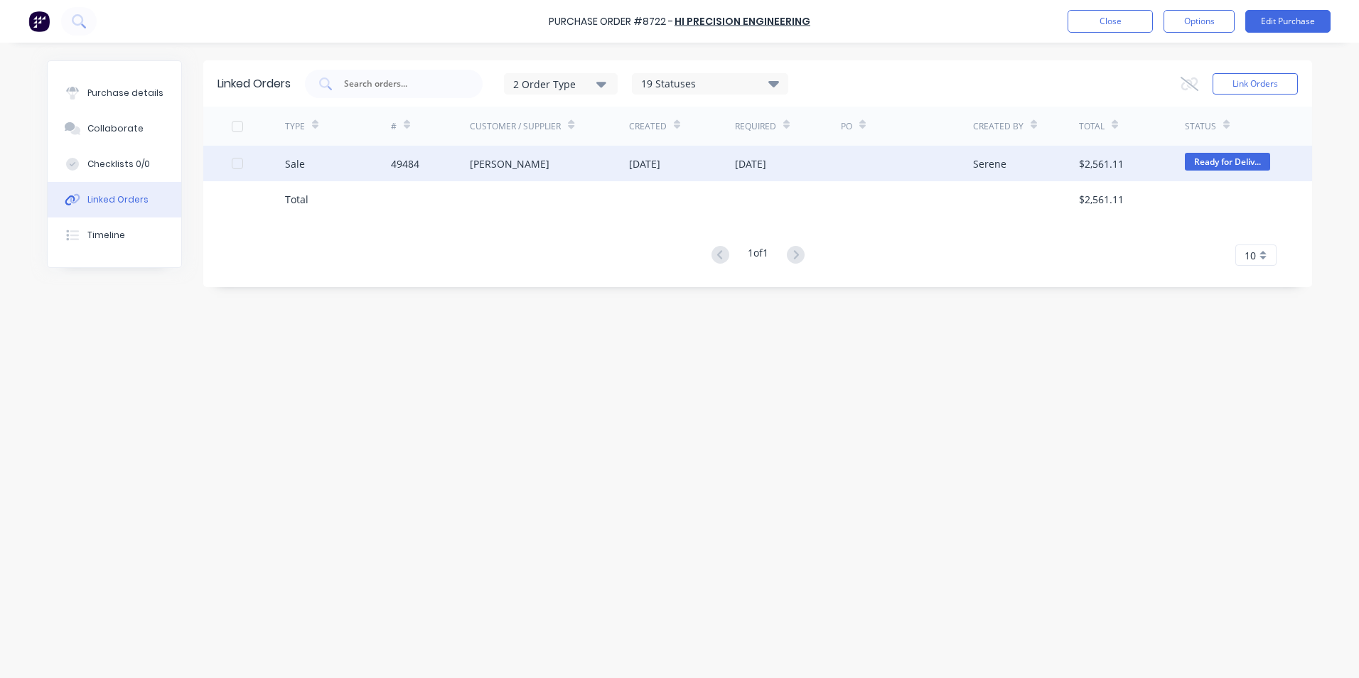
click at [559, 177] on div "[PERSON_NAME]" at bounding box center [549, 164] width 159 height 36
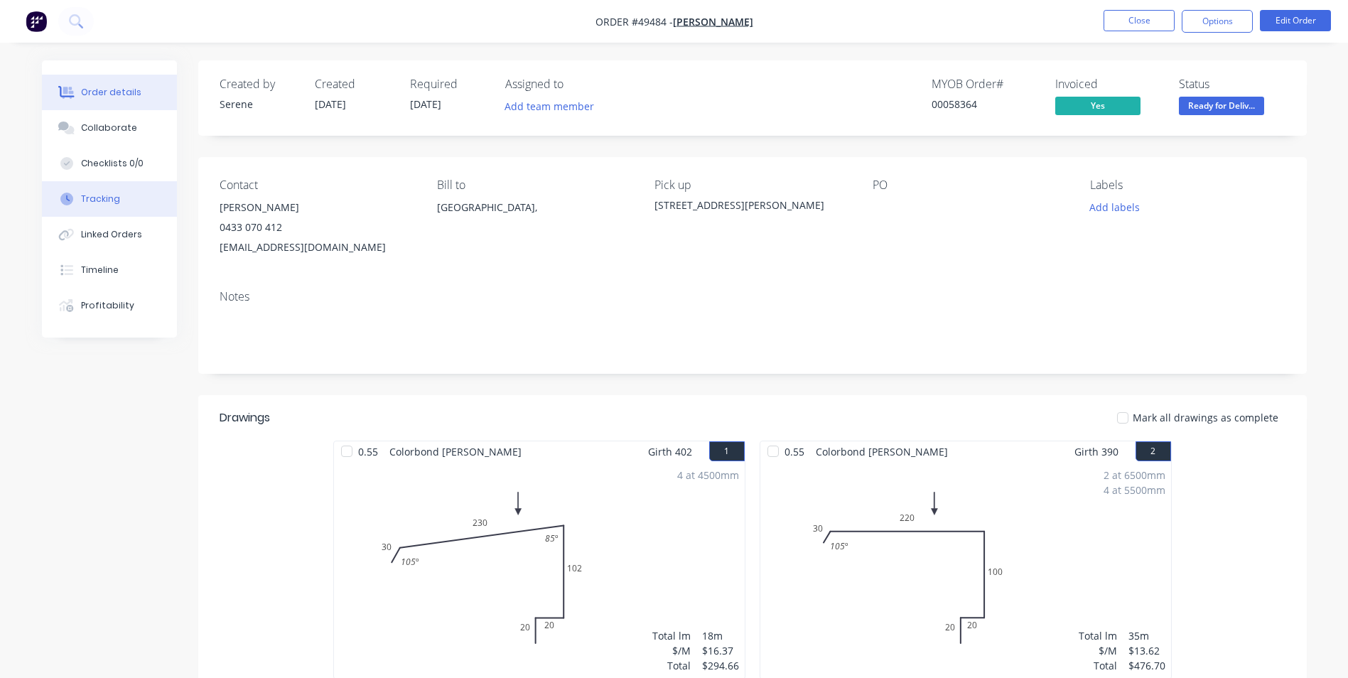
click at [117, 208] on button "Tracking" at bounding box center [109, 199] width 135 height 36
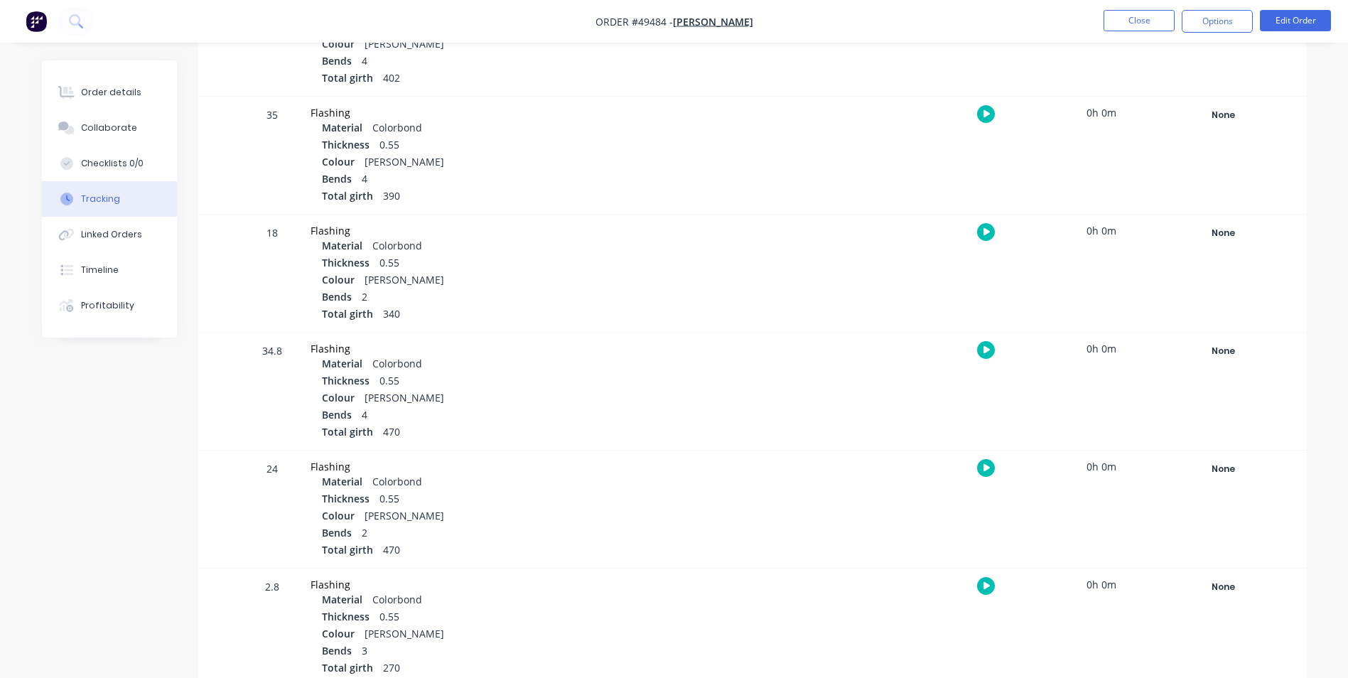
scroll to position [466, 0]
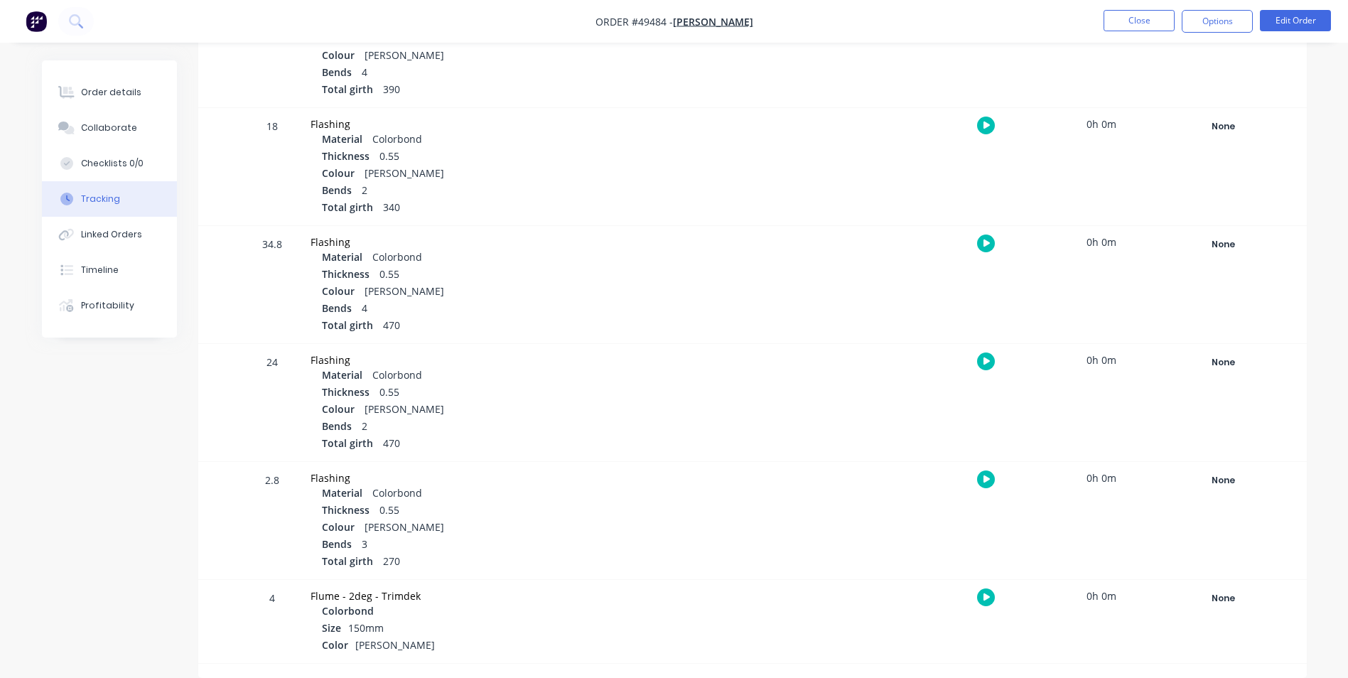
click at [1227, 610] on div "None Create status None edit Complete Completed edit [DATE] [DATE] Ready for De…" at bounding box center [1223, 621] width 121 height 83
click at [1229, 598] on div "None" at bounding box center [1224, 598] width 102 height 18
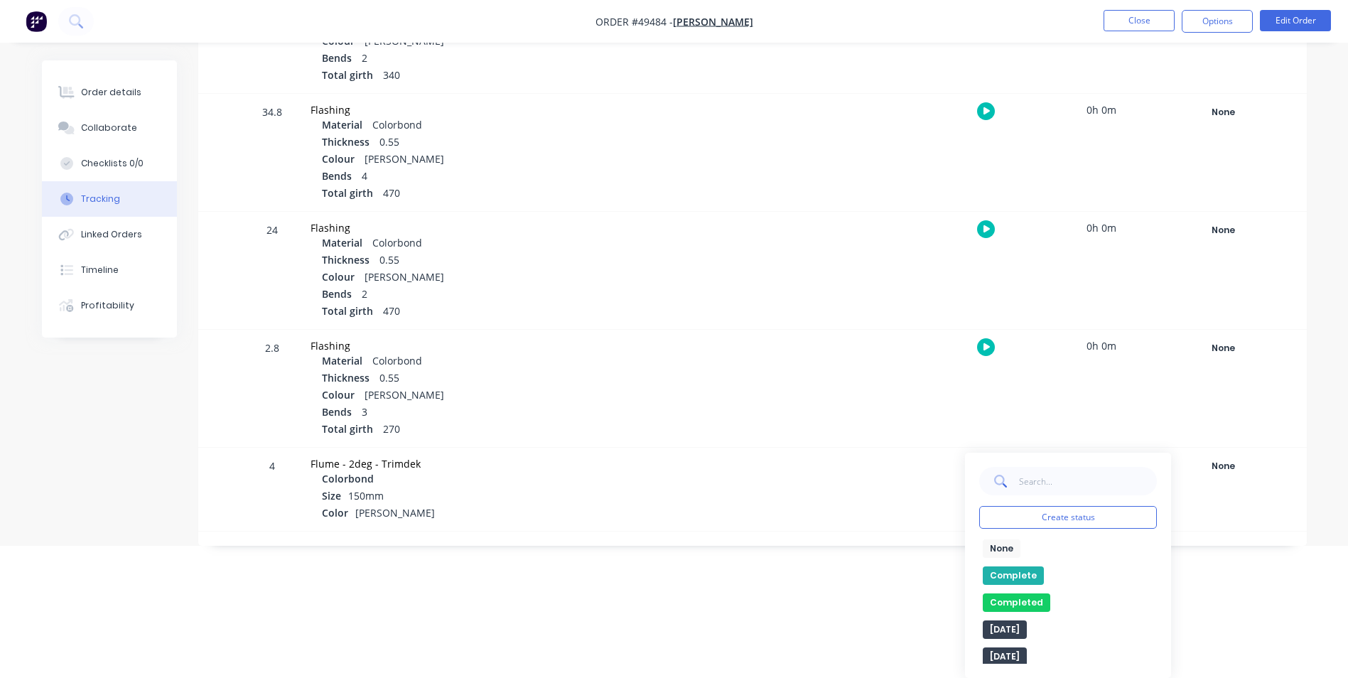
click at [1025, 575] on button "Complete" at bounding box center [1013, 575] width 61 height 18
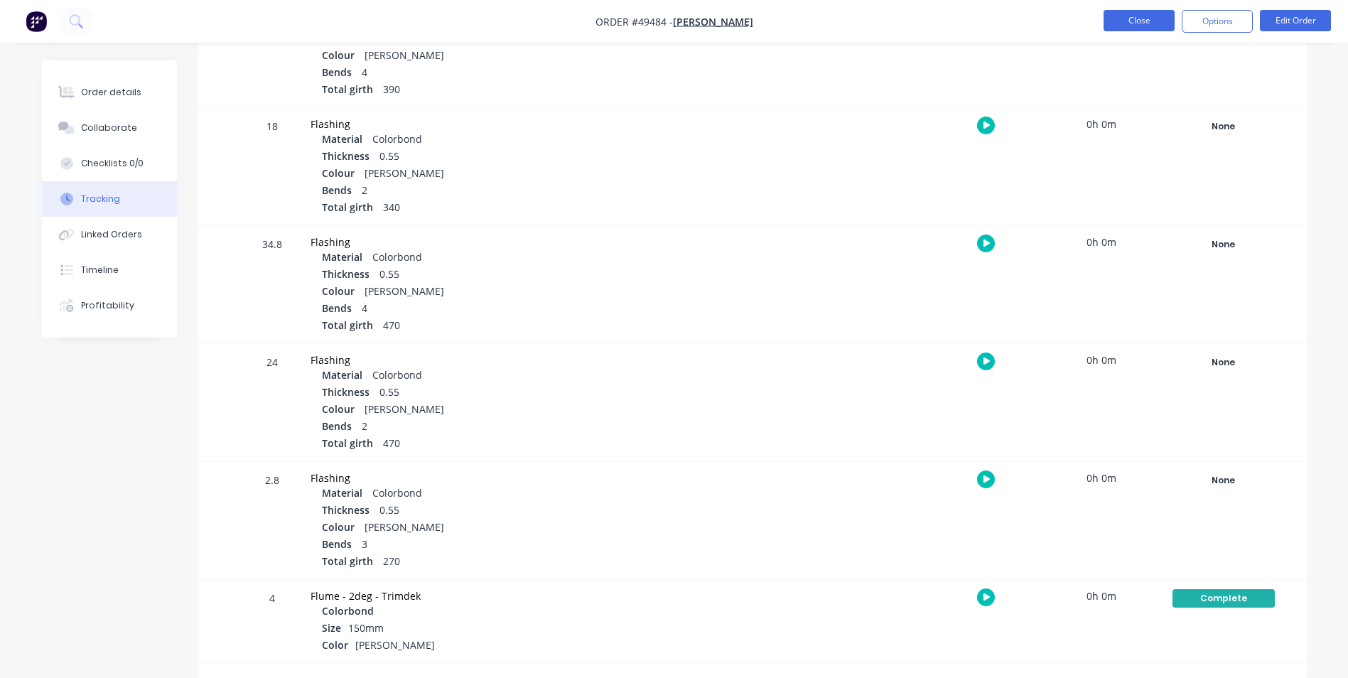
click at [1145, 27] on button "Close" at bounding box center [1139, 20] width 71 height 21
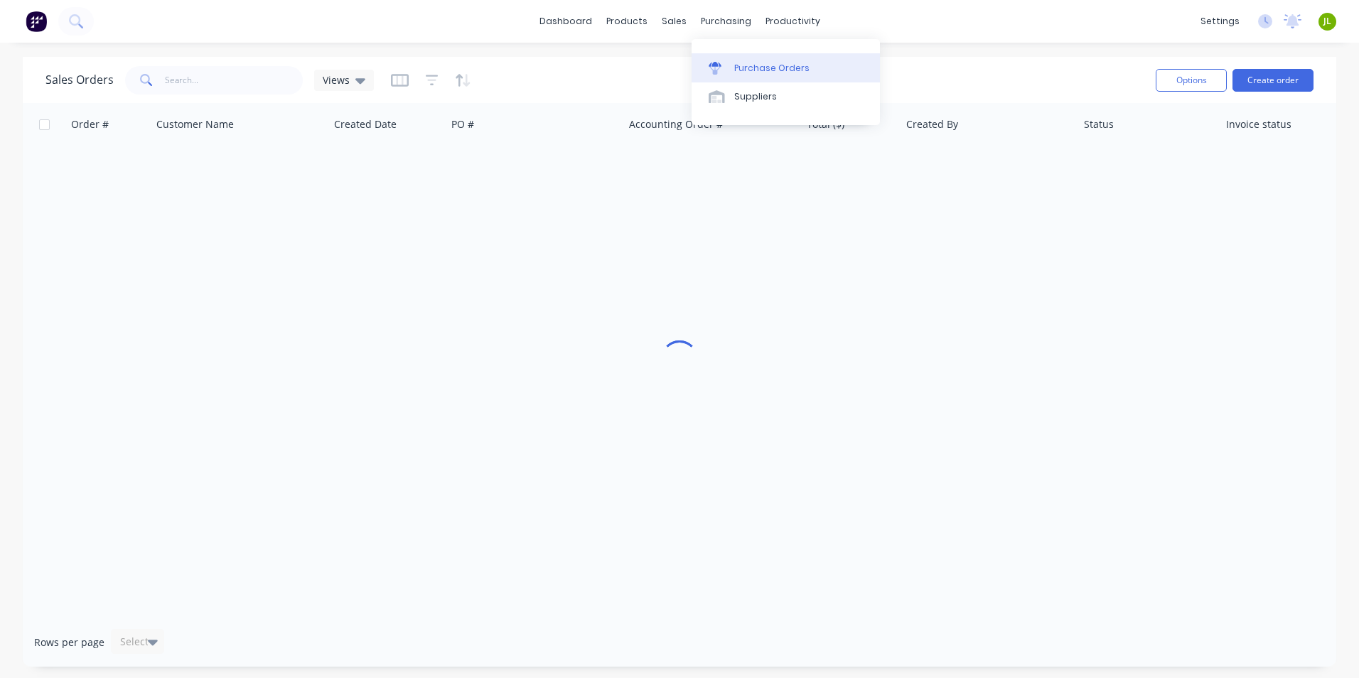
click at [723, 62] on div at bounding box center [719, 68] width 21 height 13
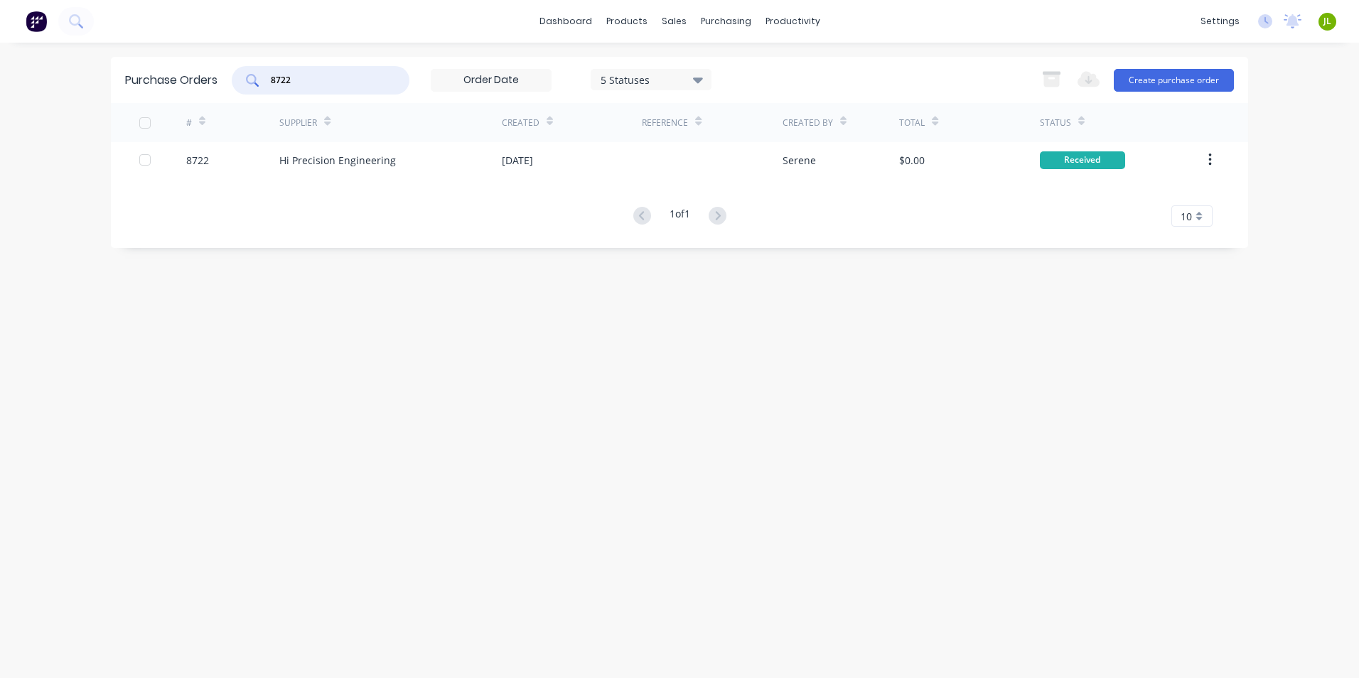
drag, startPoint x: 330, startPoint y: 82, endPoint x: 238, endPoint y: 82, distance: 91.7
click at [238, 82] on div "8722" at bounding box center [321, 80] width 178 height 28
type input "8728"
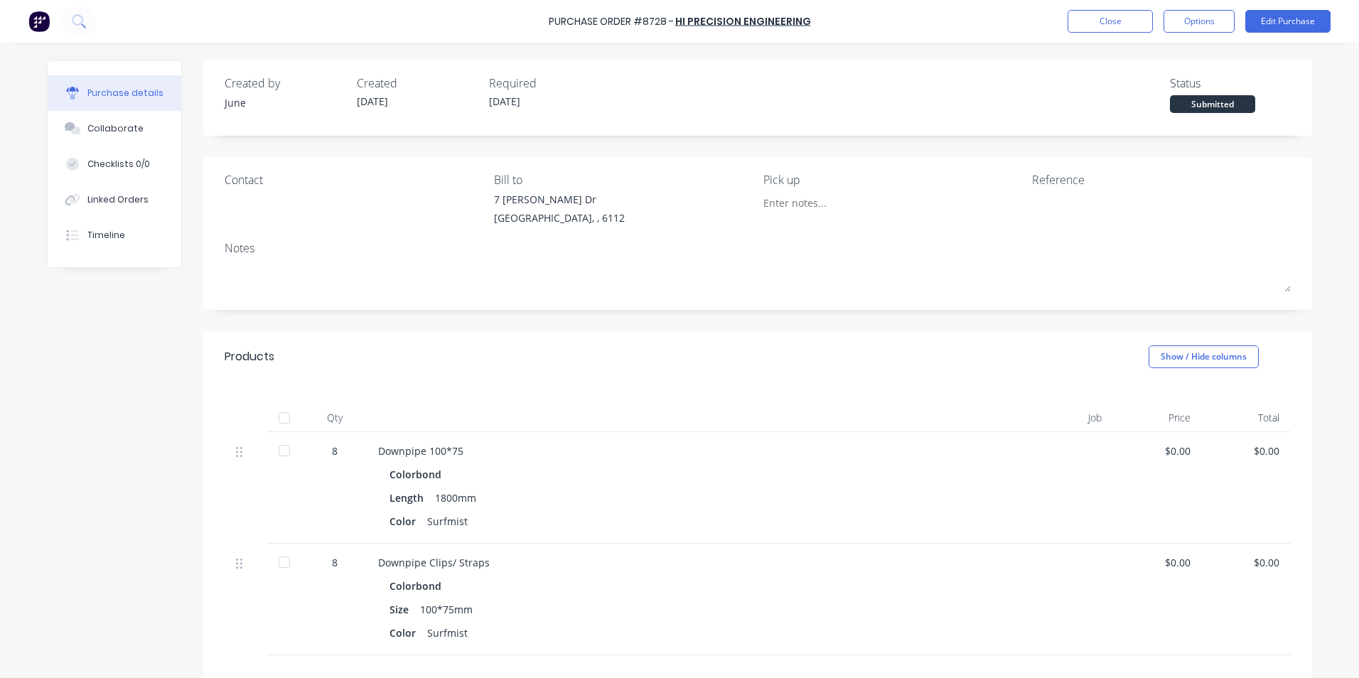
click at [277, 409] on div at bounding box center [284, 418] width 28 height 28
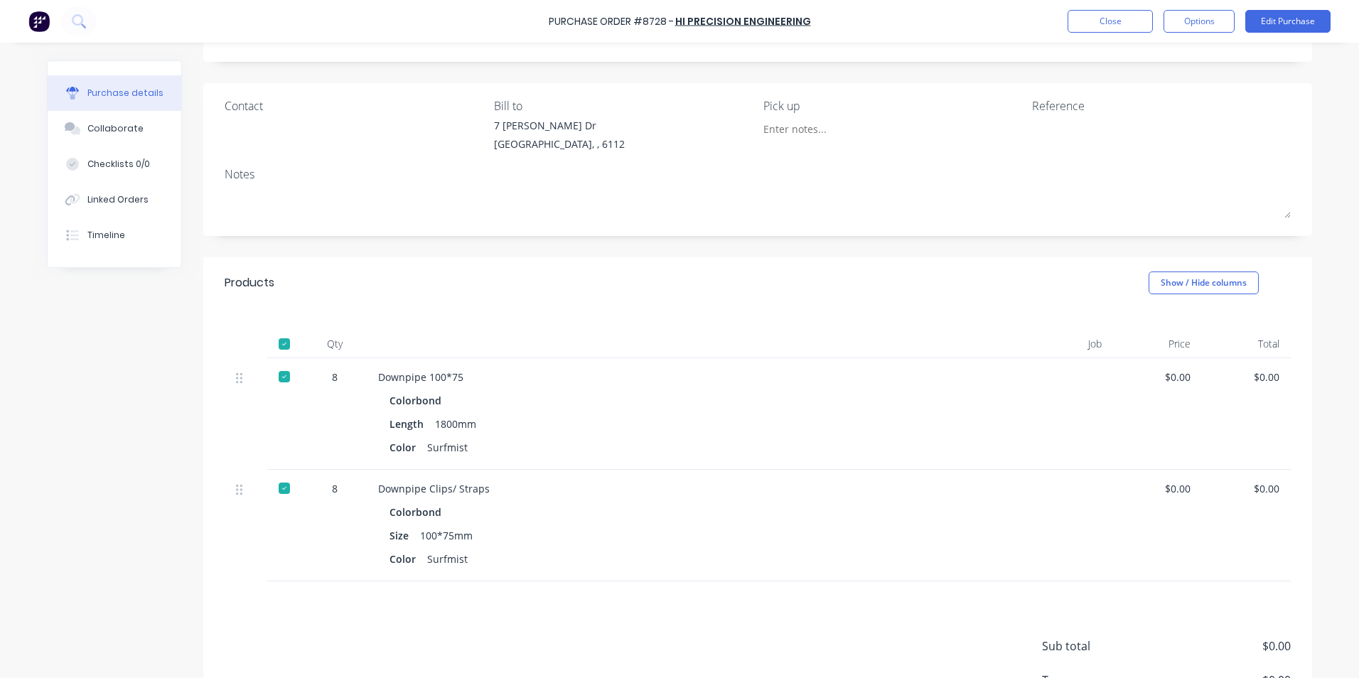
scroll to position [180, 0]
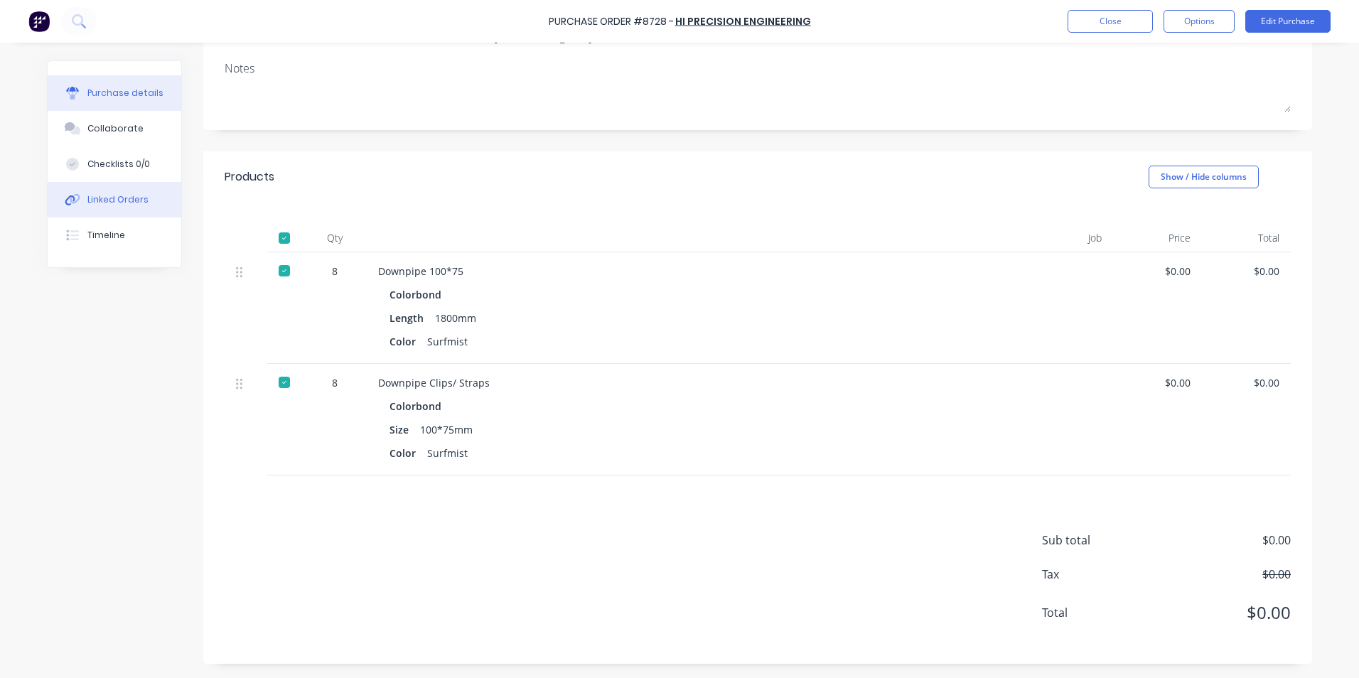
click at [110, 200] on div "Linked Orders" at bounding box center [117, 199] width 61 height 13
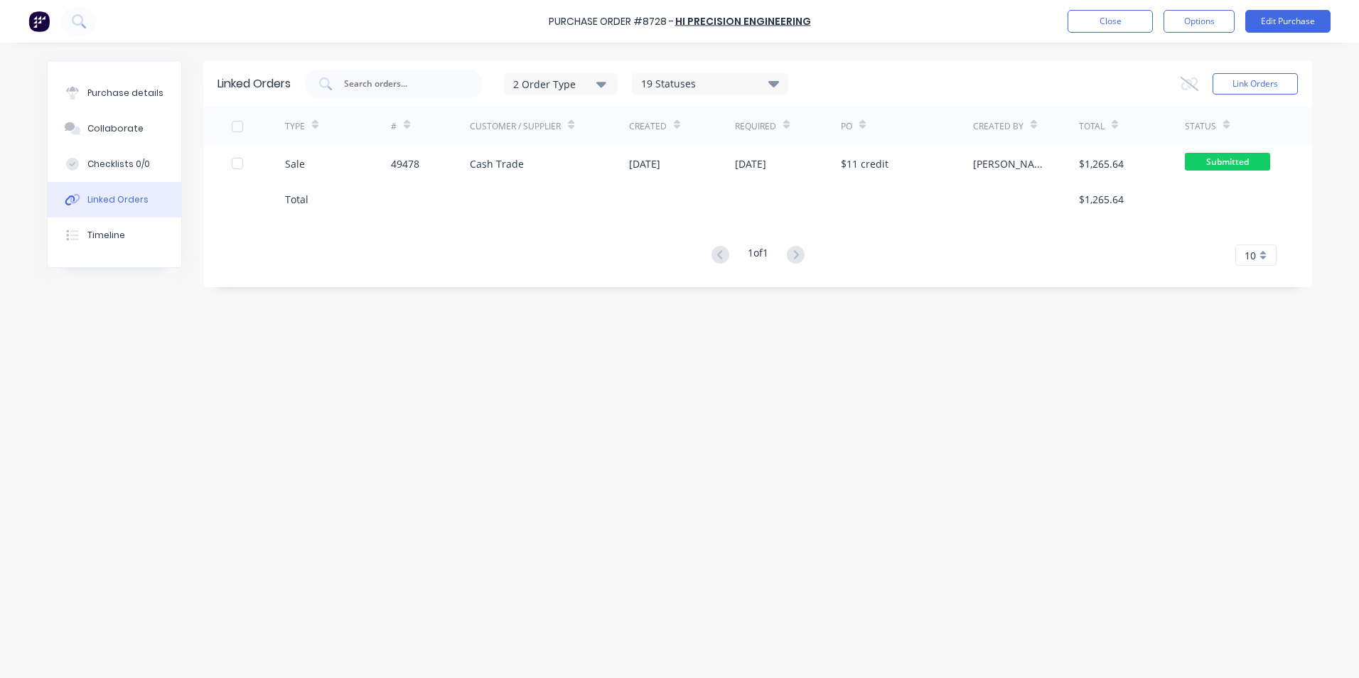
click at [395, 142] on div "#" at bounding box center [431, 126] width 80 height 39
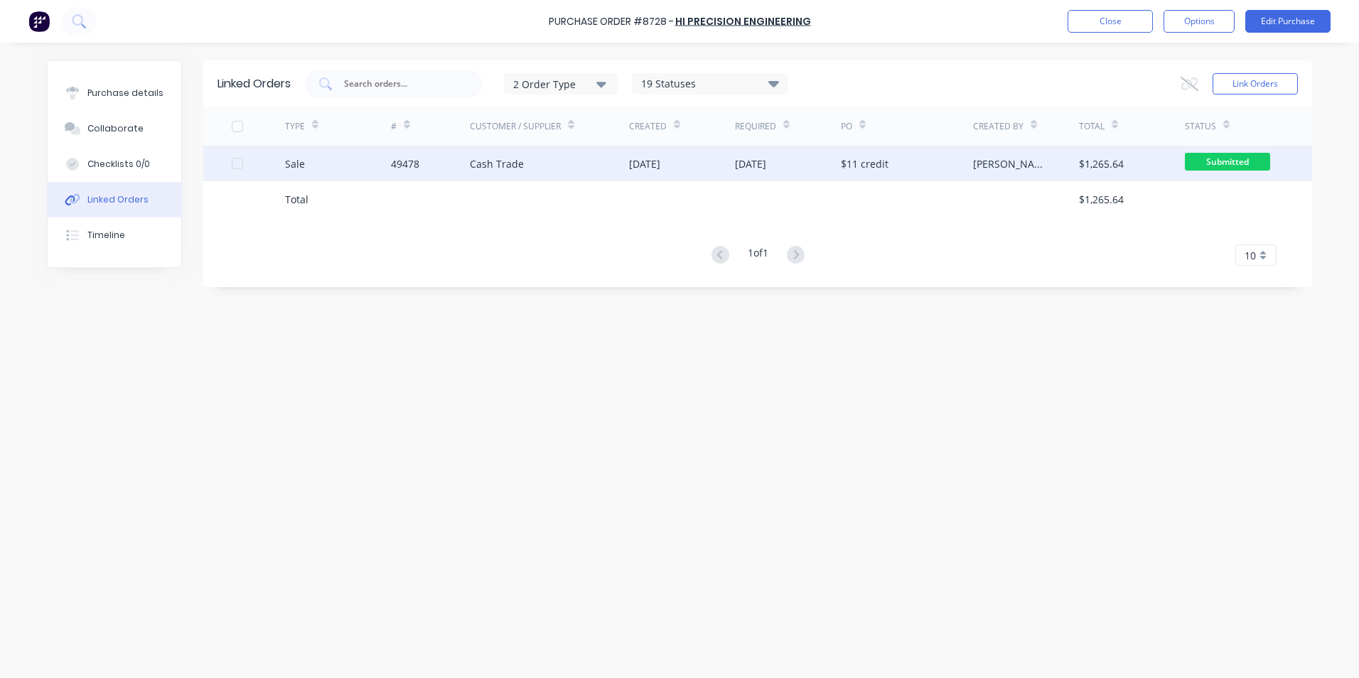
click at [367, 171] on div "Sale" at bounding box center [338, 164] width 106 height 36
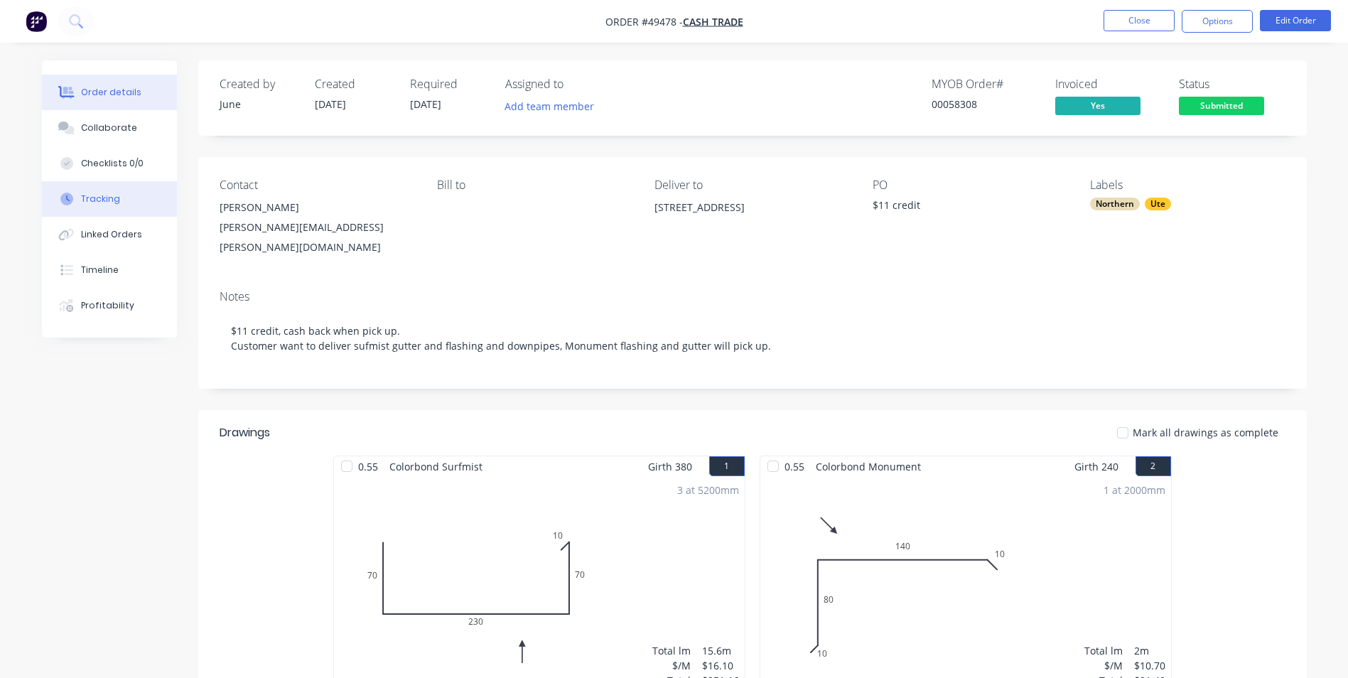
click at [109, 203] on div "Tracking" at bounding box center [100, 199] width 39 height 13
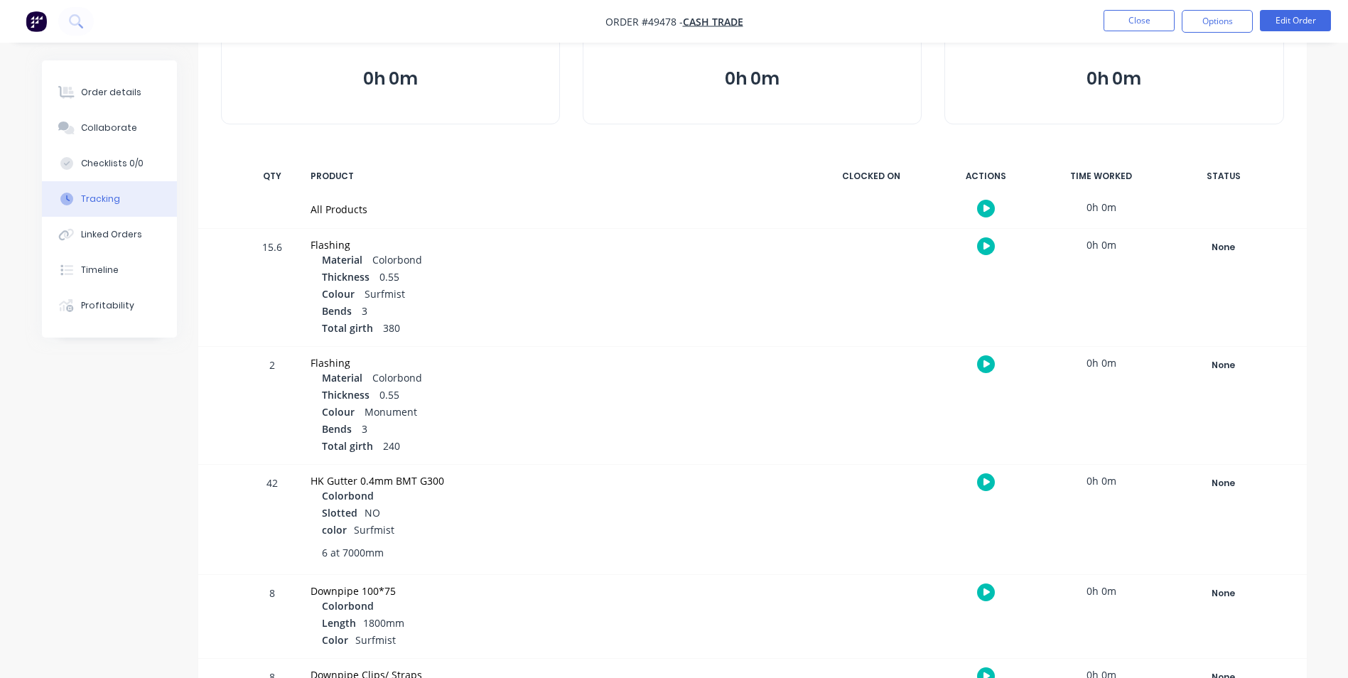
scroll to position [213, 0]
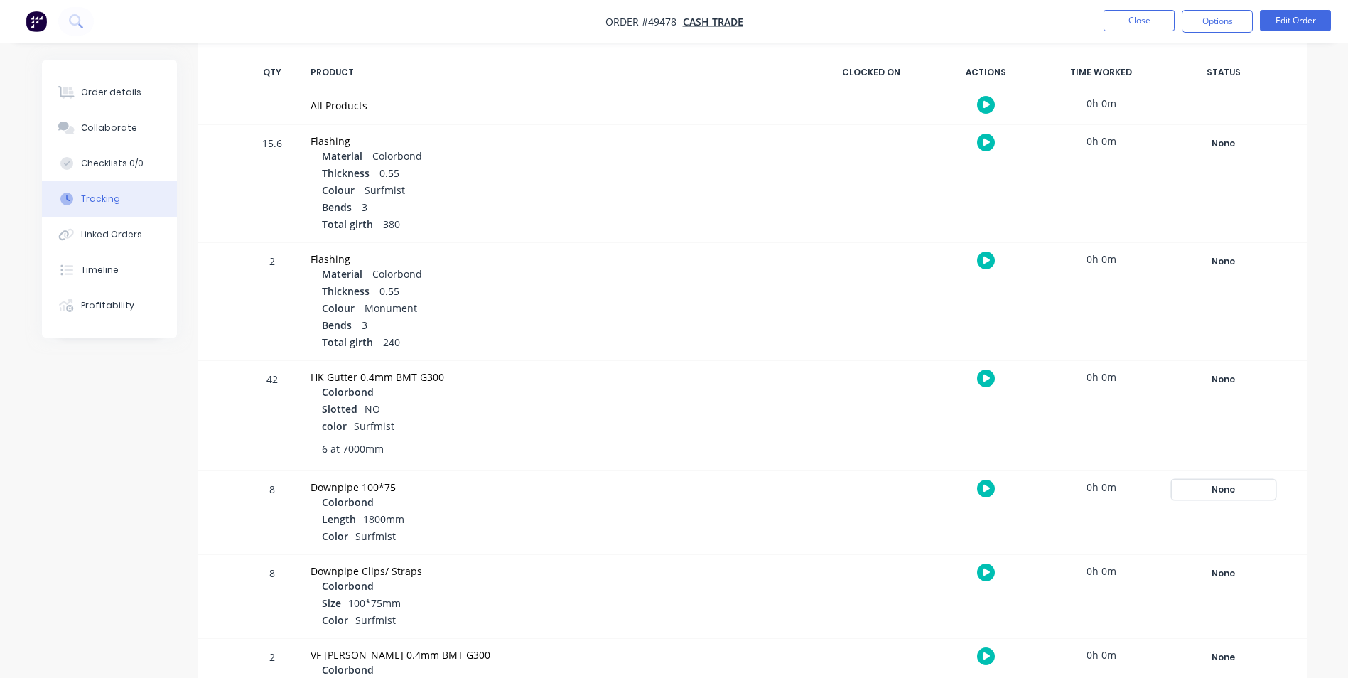
click at [1213, 489] on div "None" at bounding box center [1224, 489] width 102 height 18
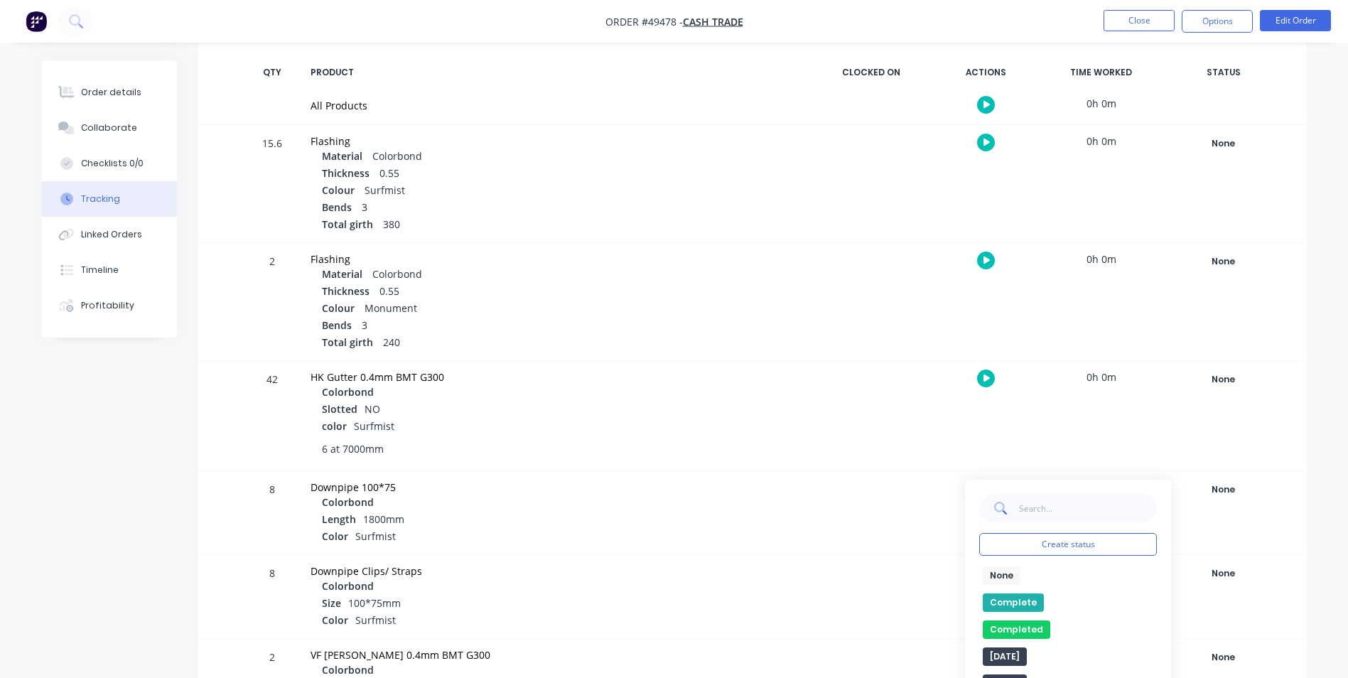
click at [1011, 598] on button "Complete" at bounding box center [1013, 602] width 61 height 18
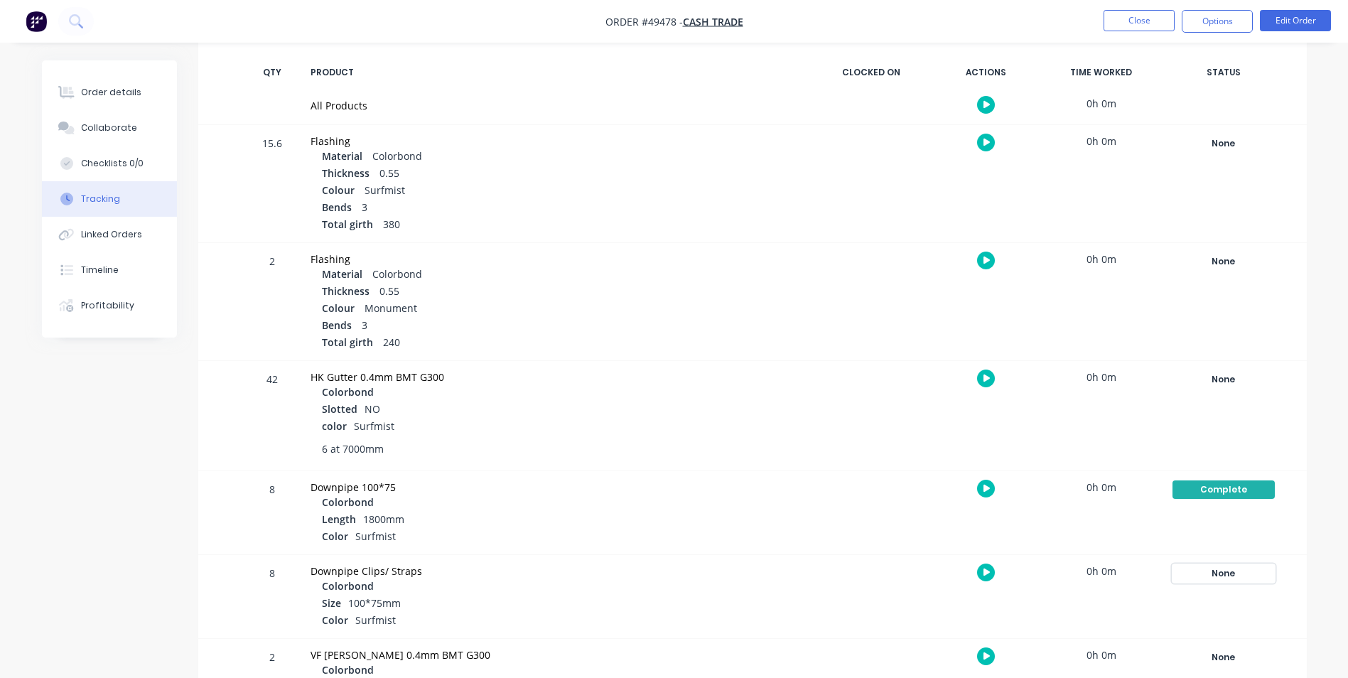
click at [1246, 566] on div "None" at bounding box center [1224, 573] width 102 height 18
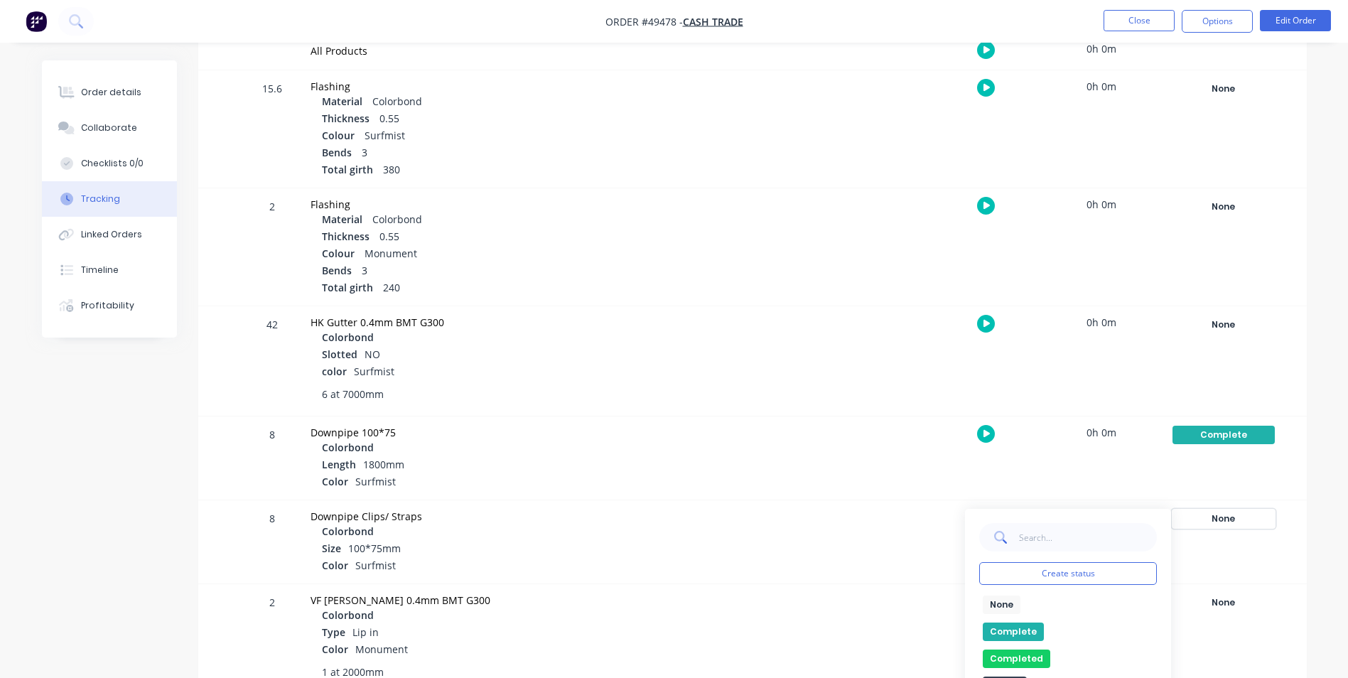
scroll to position [382, 0]
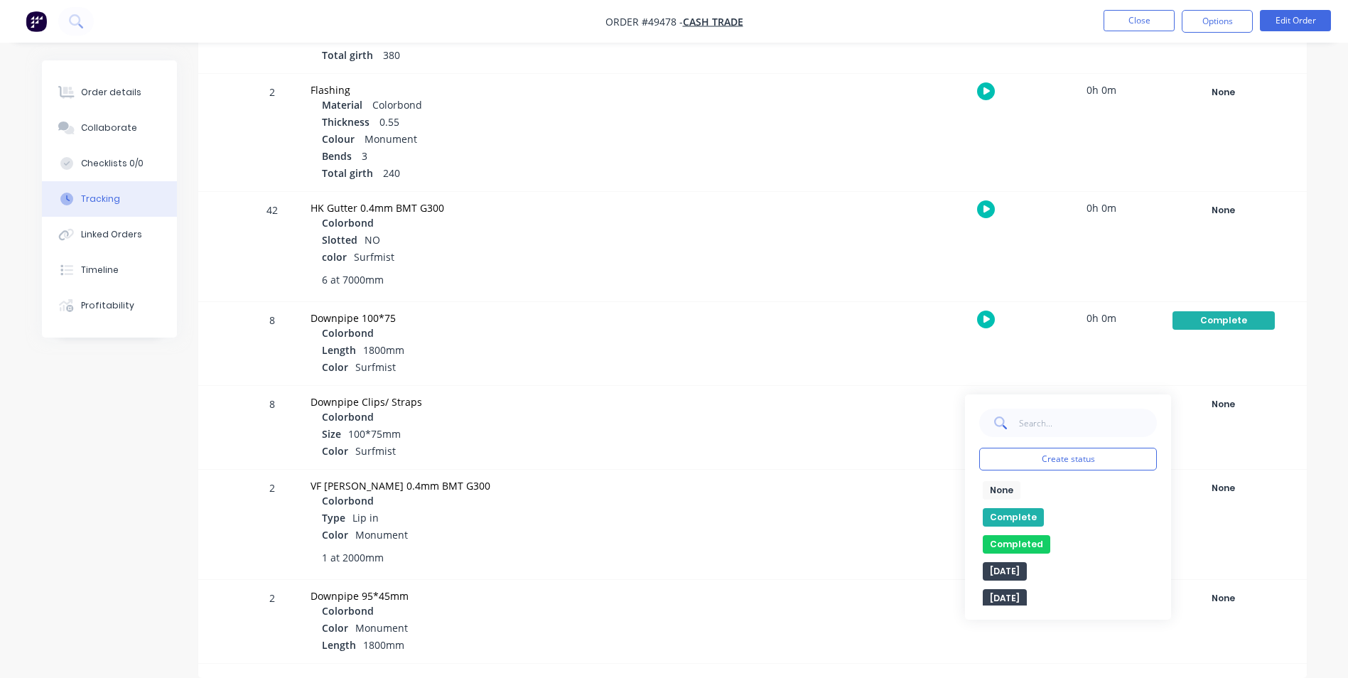
click at [1018, 512] on button "Complete" at bounding box center [1013, 517] width 61 height 18
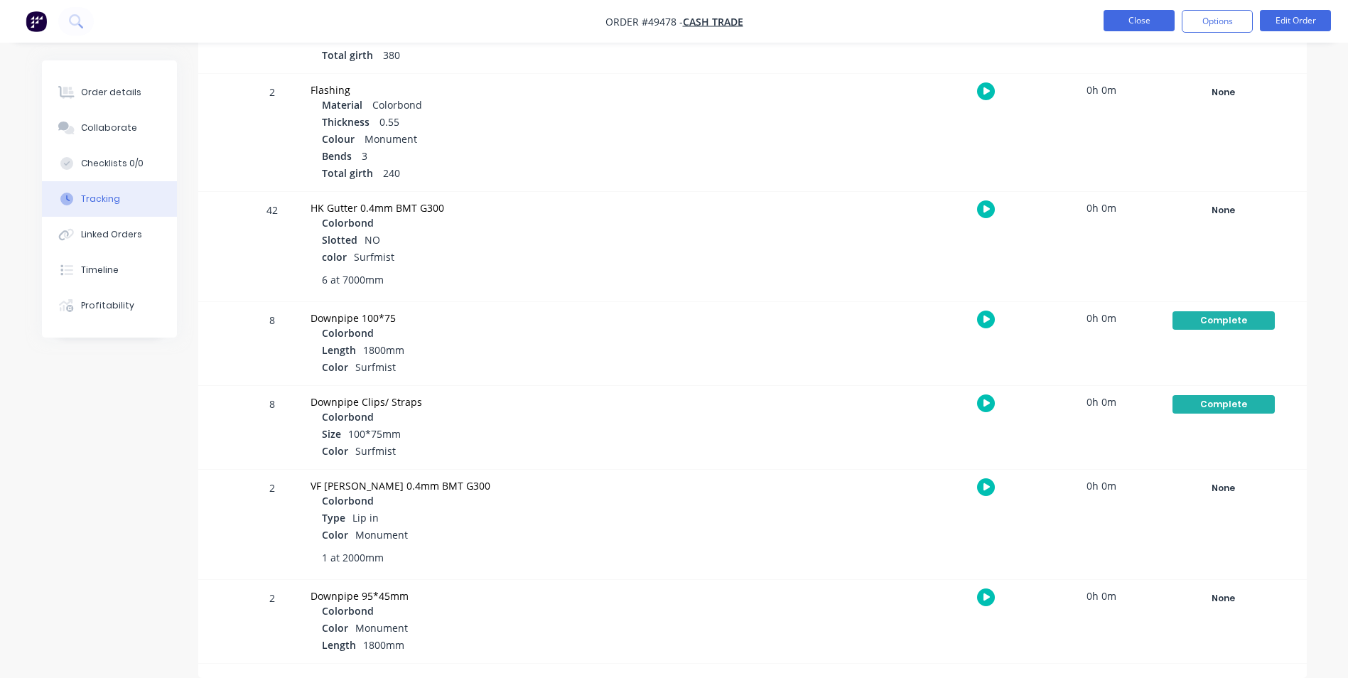
click at [1134, 25] on button "Close" at bounding box center [1139, 20] width 71 height 21
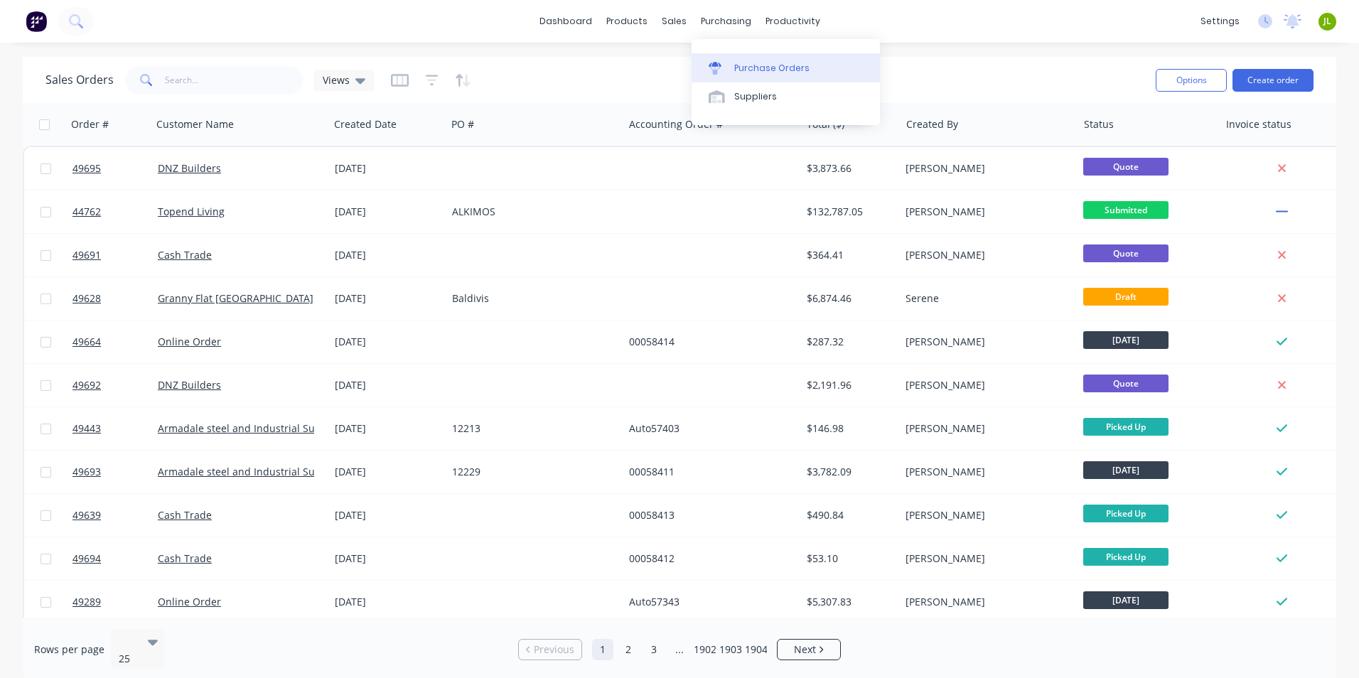
click at [737, 70] on div "Purchase Orders" at bounding box center [771, 68] width 75 height 13
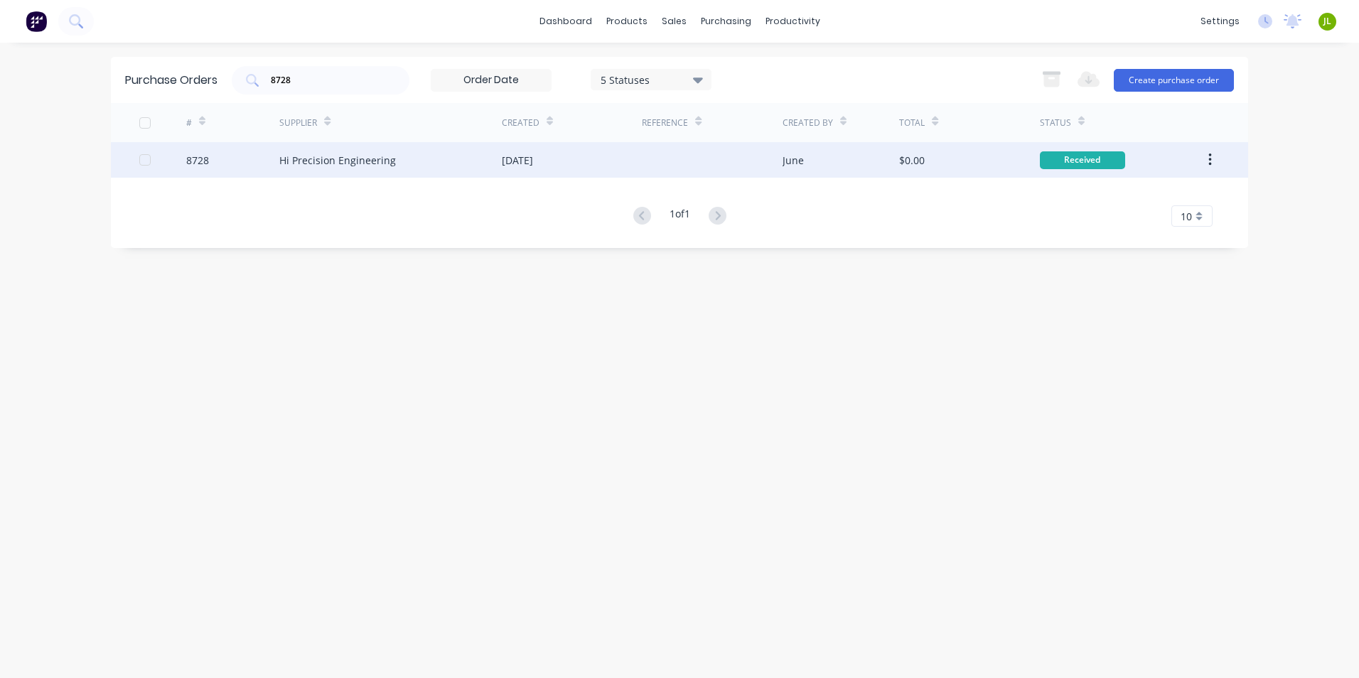
click at [376, 151] on div "Hi Precision Engineering" at bounding box center [390, 160] width 222 height 36
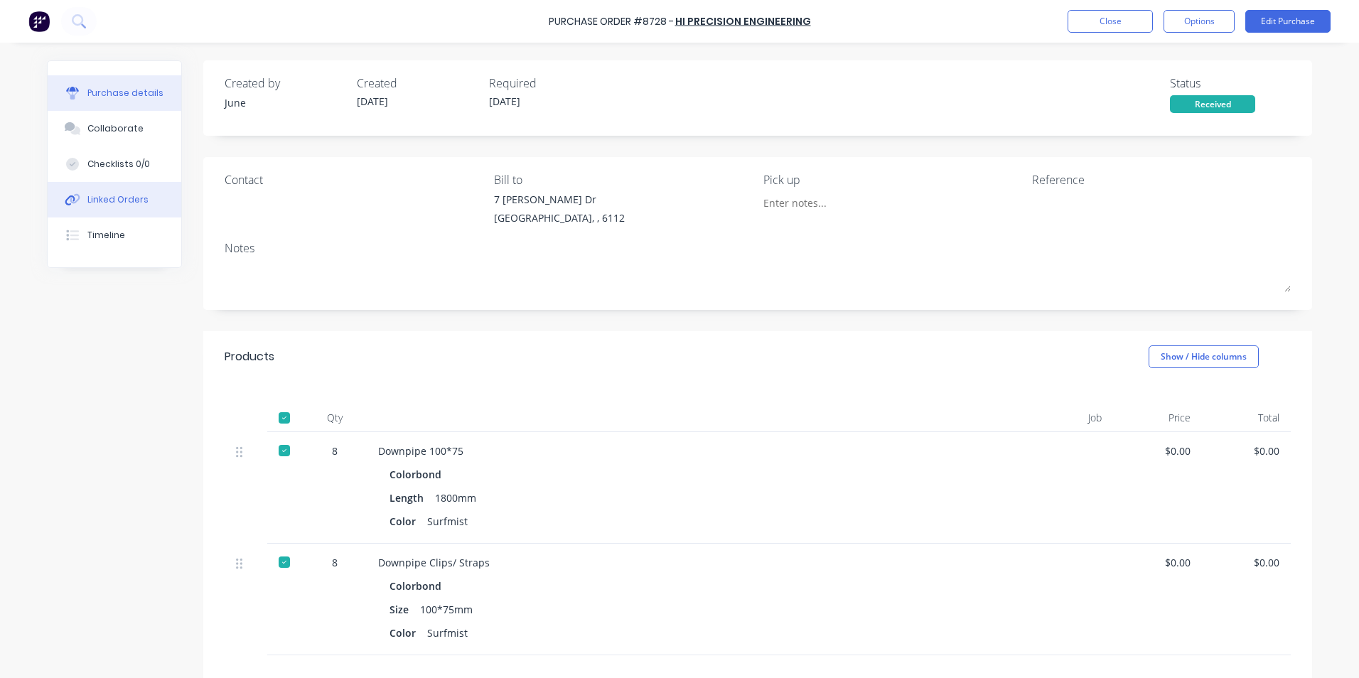
click at [109, 206] on button "Linked Orders" at bounding box center [115, 200] width 134 height 36
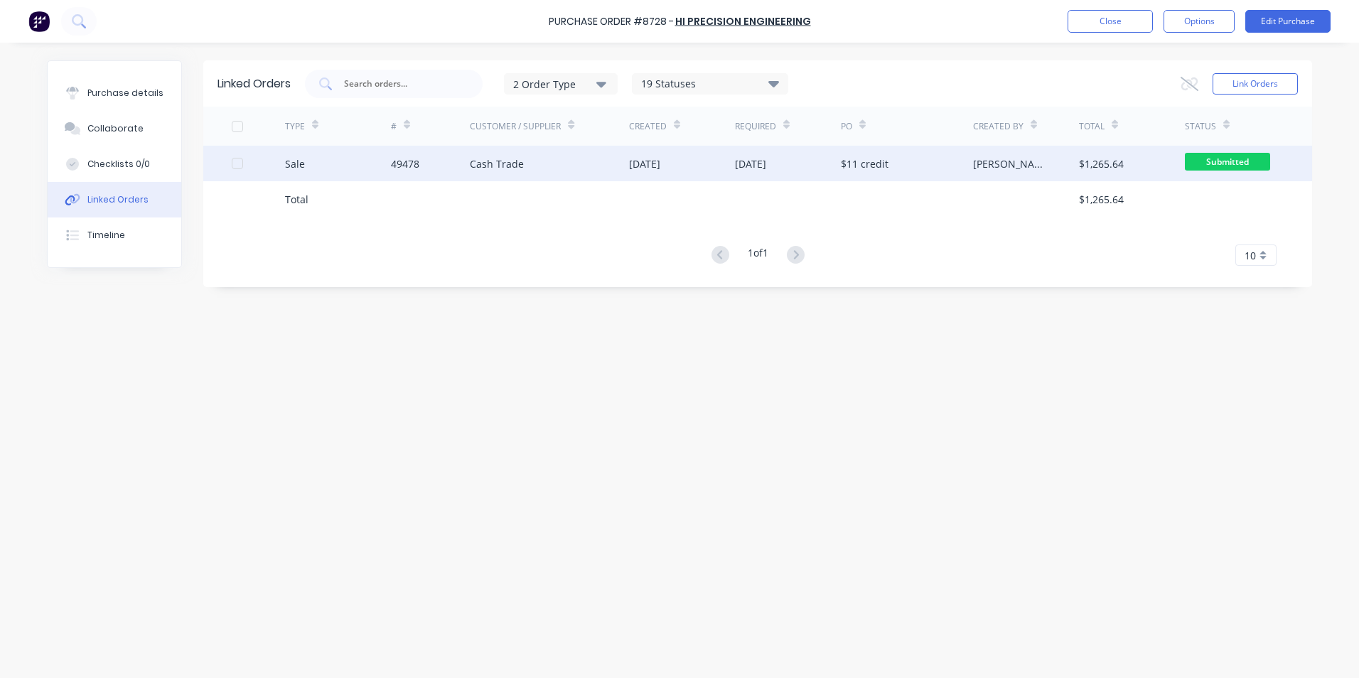
click at [394, 168] on div "49478" at bounding box center [405, 163] width 28 height 15
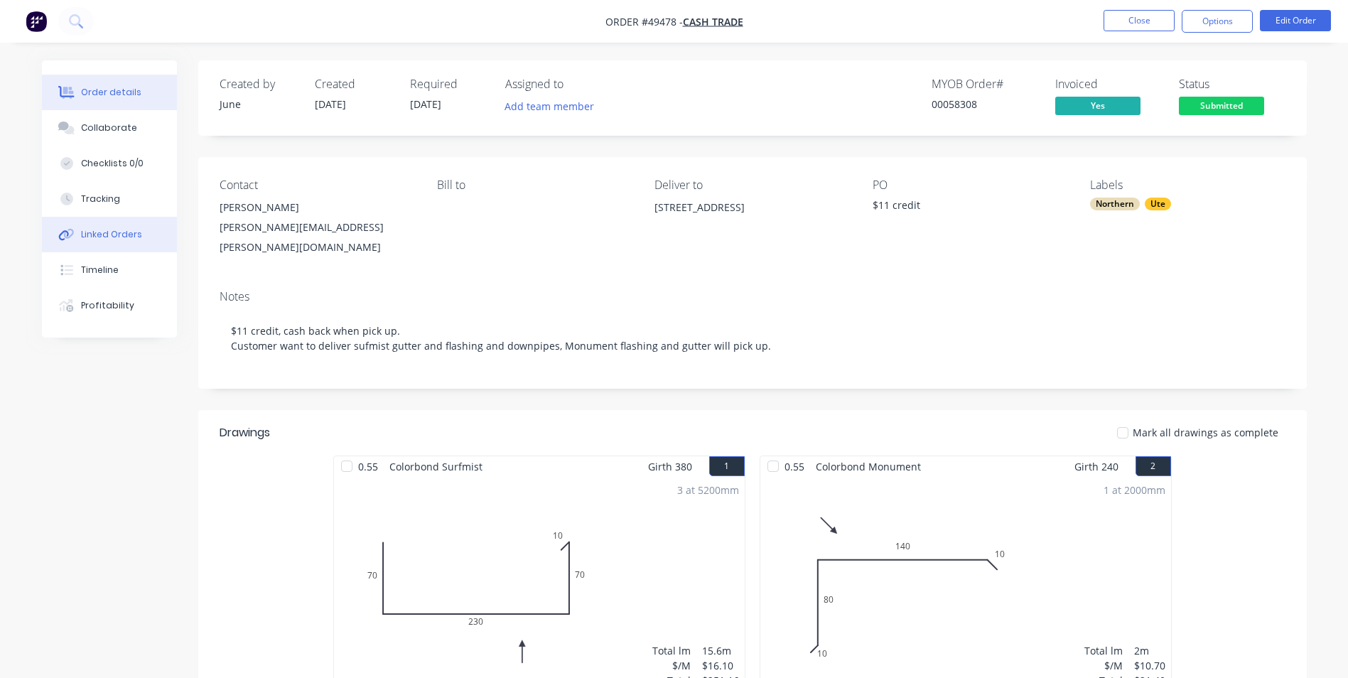
click at [107, 243] on button "Linked Orders" at bounding box center [109, 235] width 135 height 36
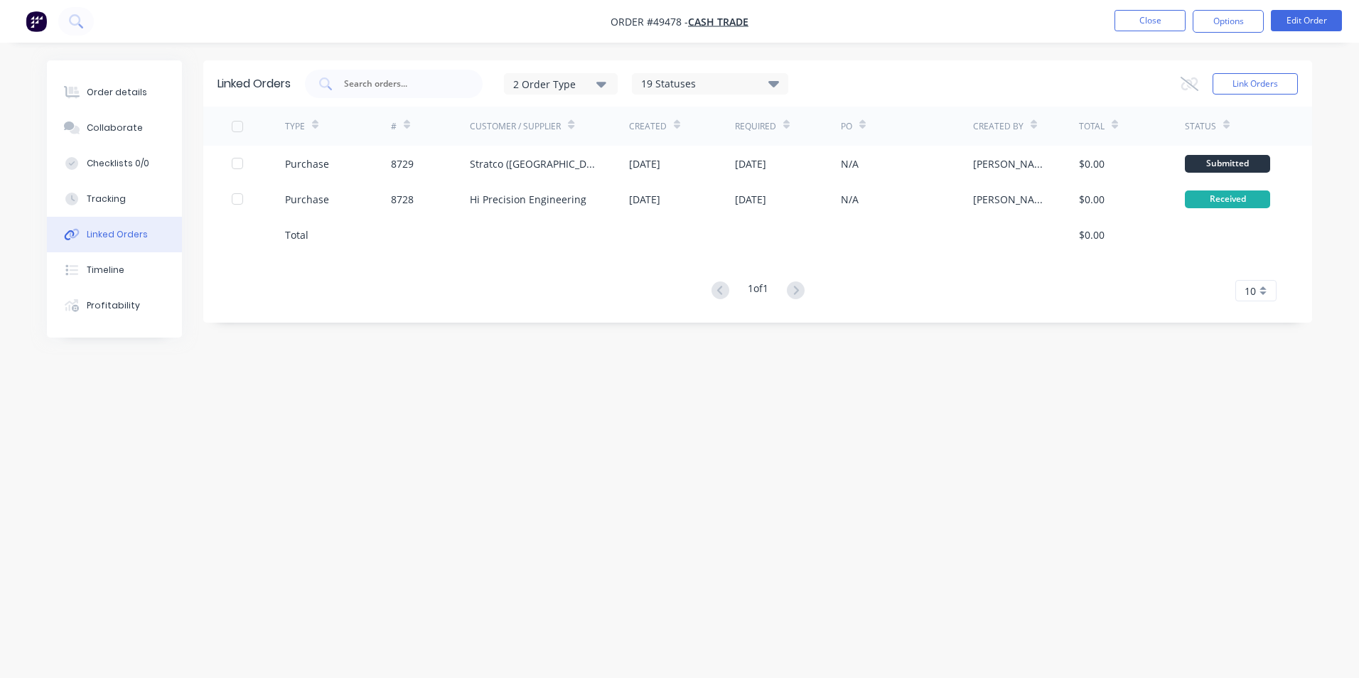
click at [331, 513] on div "Linked Orders 2 Order Type 19 Statuses Sales Order Status All Archived Draft Qu…" at bounding box center [679, 311] width 1265 height 503
click at [1141, 26] on button "Close" at bounding box center [1149, 20] width 71 height 21
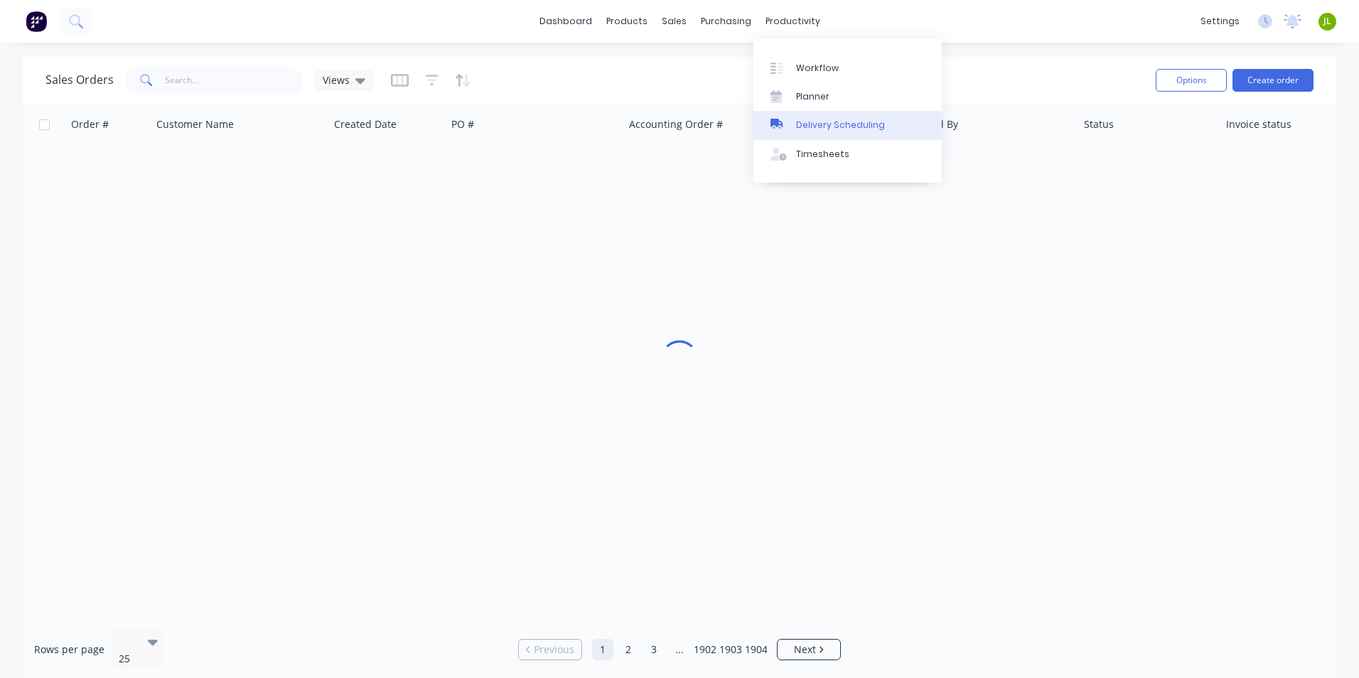
click at [824, 124] on div "Delivery Scheduling" at bounding box center [840, 125] width 89 height 13
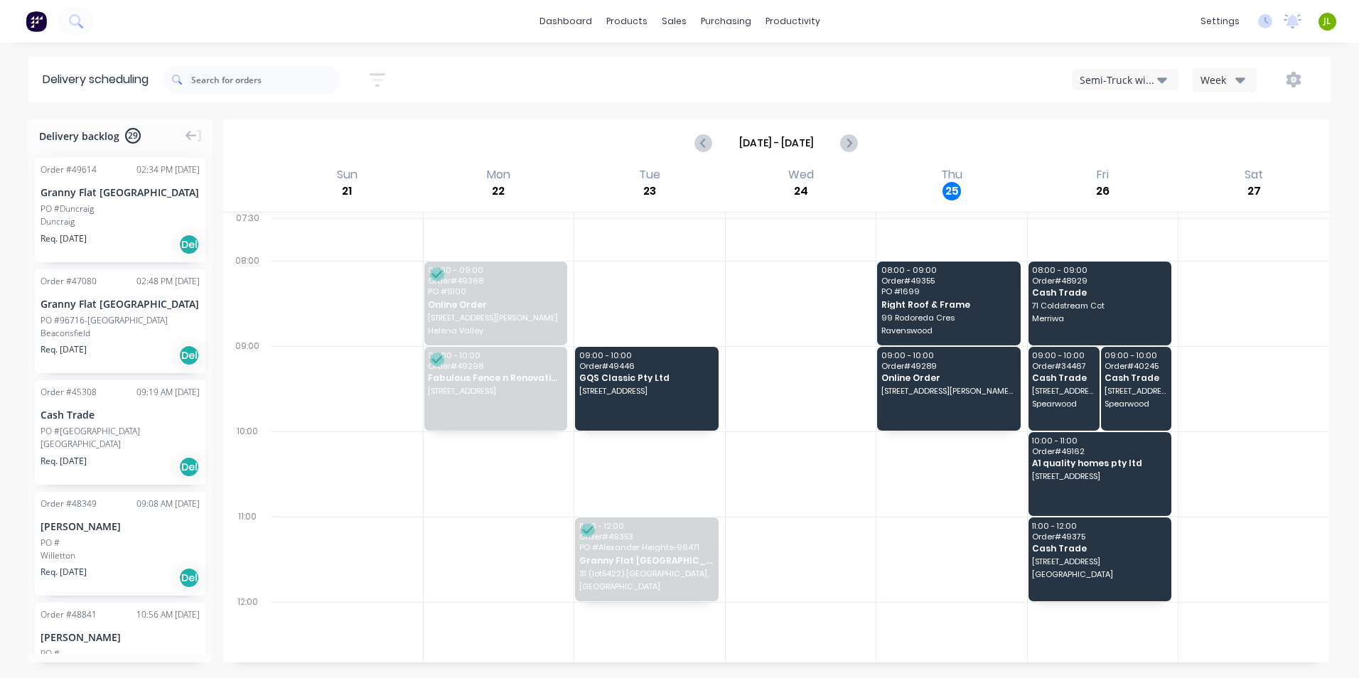
click at [1169, 82] on button "Semi-Truck with Hiab" at bounding box center [1125, 79] width 107 height 21
click at [1161, 176] on div "Utes Delivery" at bounding box center [1142, 172] width 141 height 28
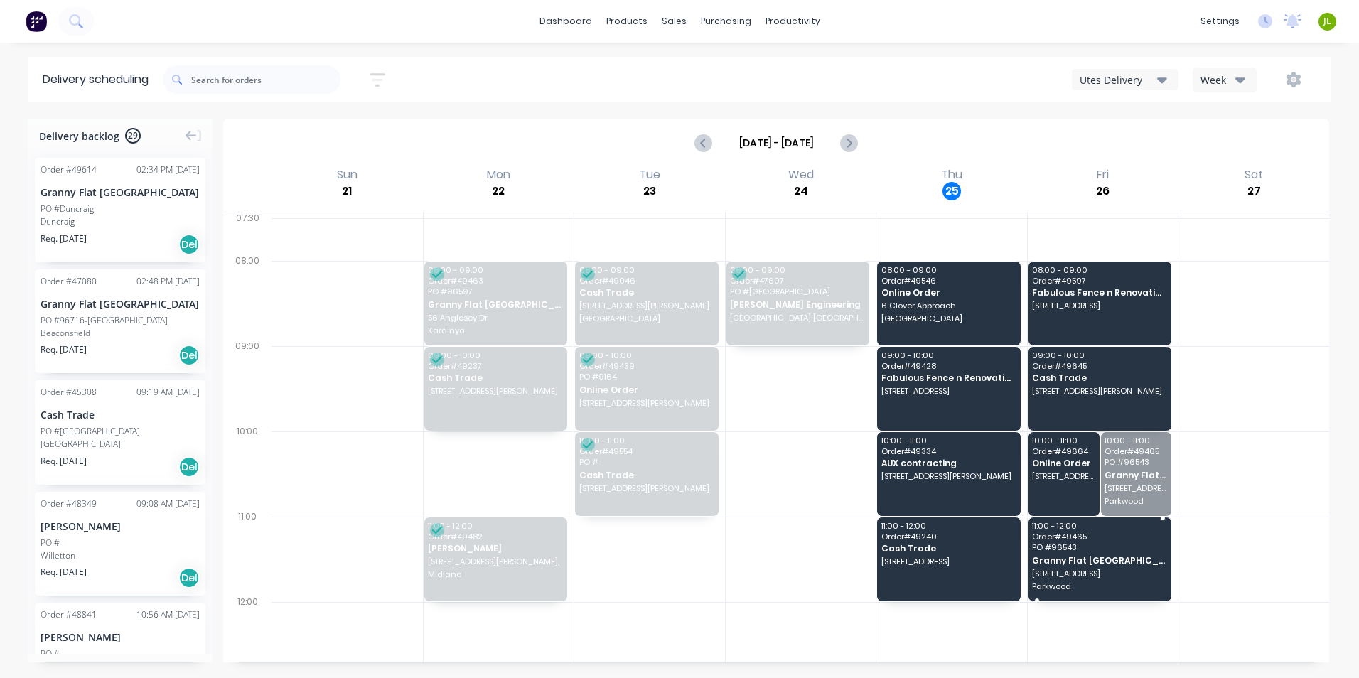
drag, startPoint x: 1141, startPoint y: 479, endPoint x: 1138, endPoint y: 505, distance: 25.7
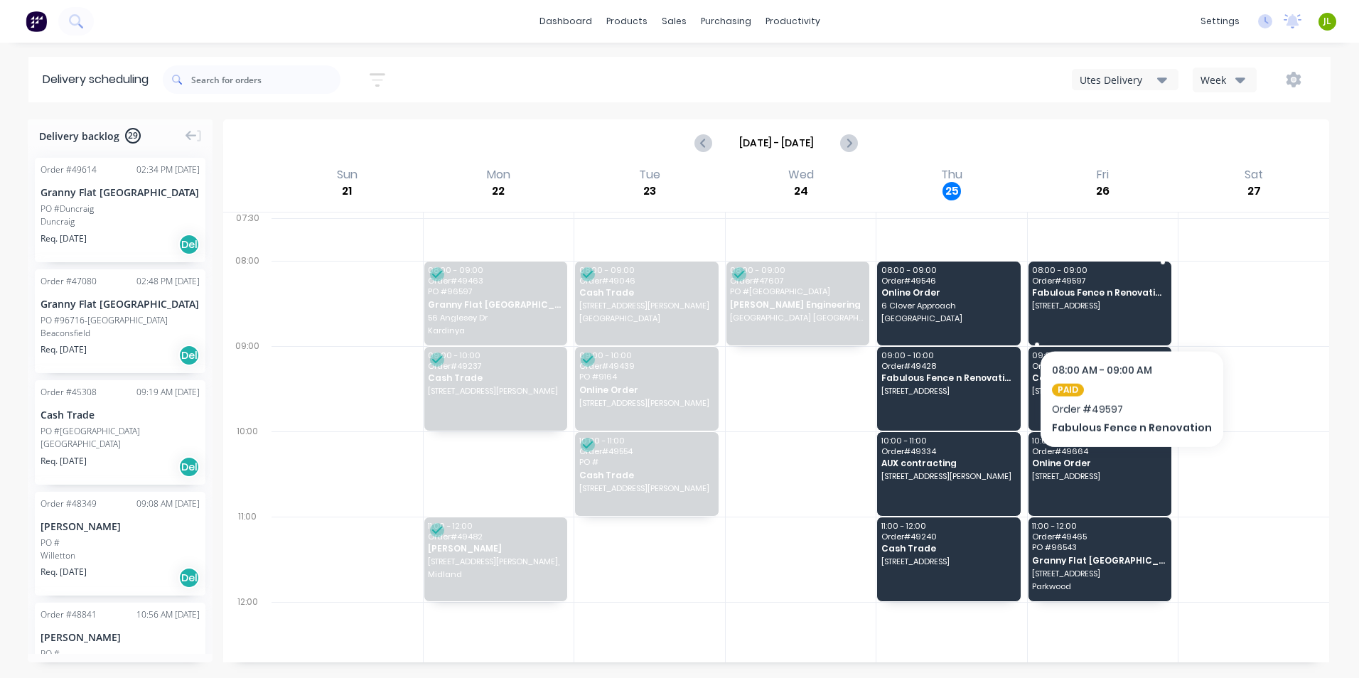
click at [1126, 311] on div "08:00 - 09:00 Order # 49597 Fabulous Fence n Renovation [STREET_ADDRESS]" at bounding box center [1100, 304] width 144 height 84
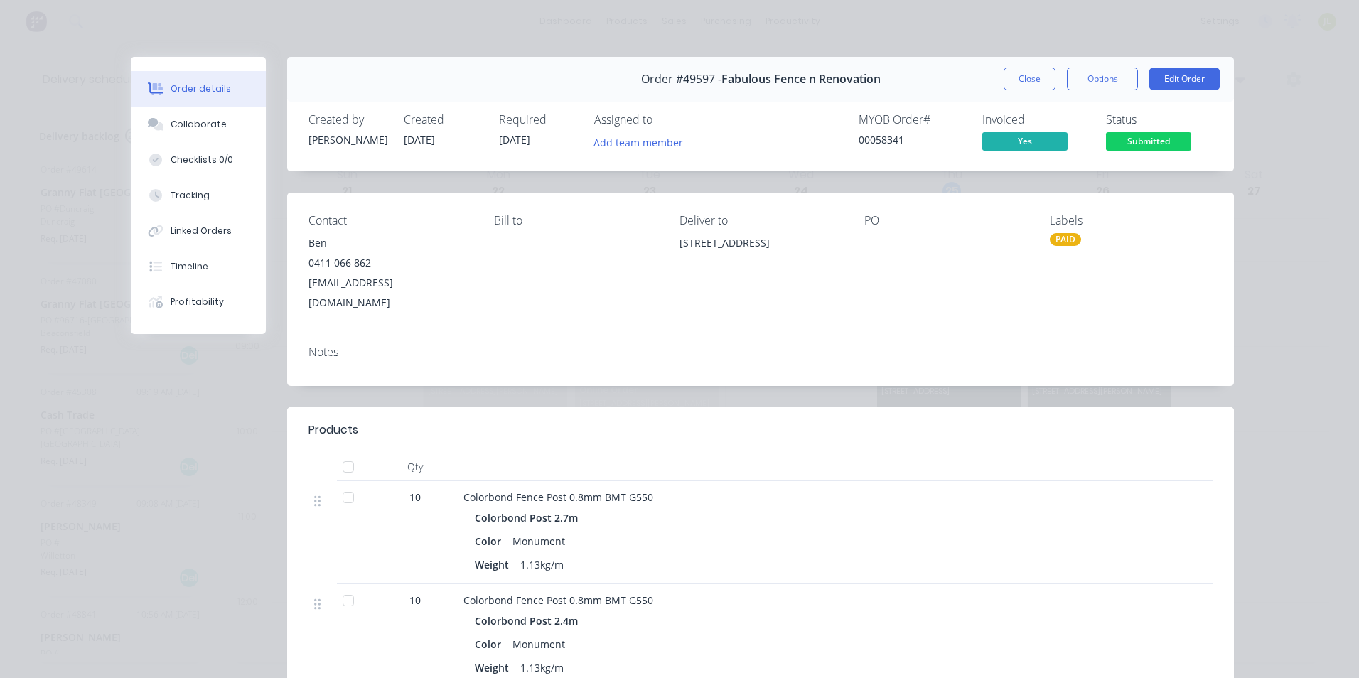
click at [1090, 60] on div "Order #49597 - Fabulous Fence n Renovation Close Options Edit Order" at bounding box center [760, 79] width 947 height 45
click at [1089, 67] on div "Order #49597 - Fabulous Fence n Renovation Close Options Edit Order" at bounding box center [760, 79] width 947 height 45
click at [1086, 80] on button "Options" at bounding box center [1102, 79] width 71 height 23
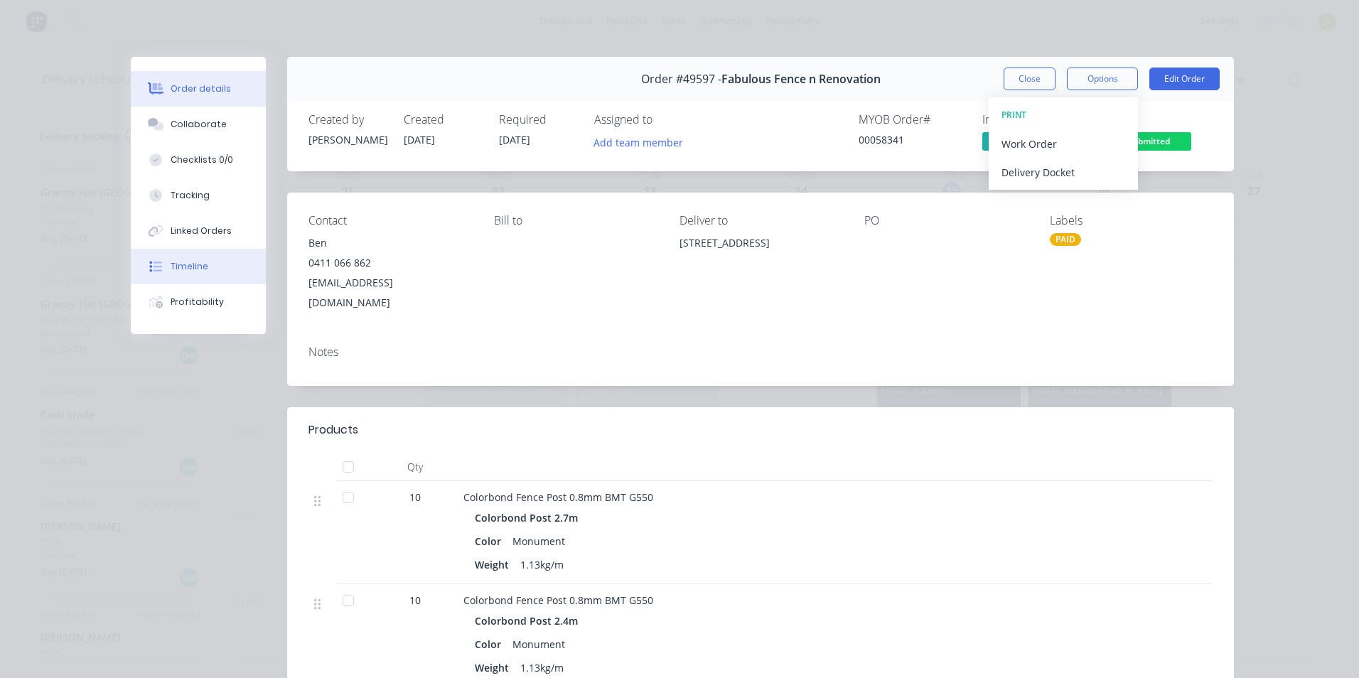
click at [186, 269] on div "Timeline" at bounding box center [190, 266] width 38 height 13
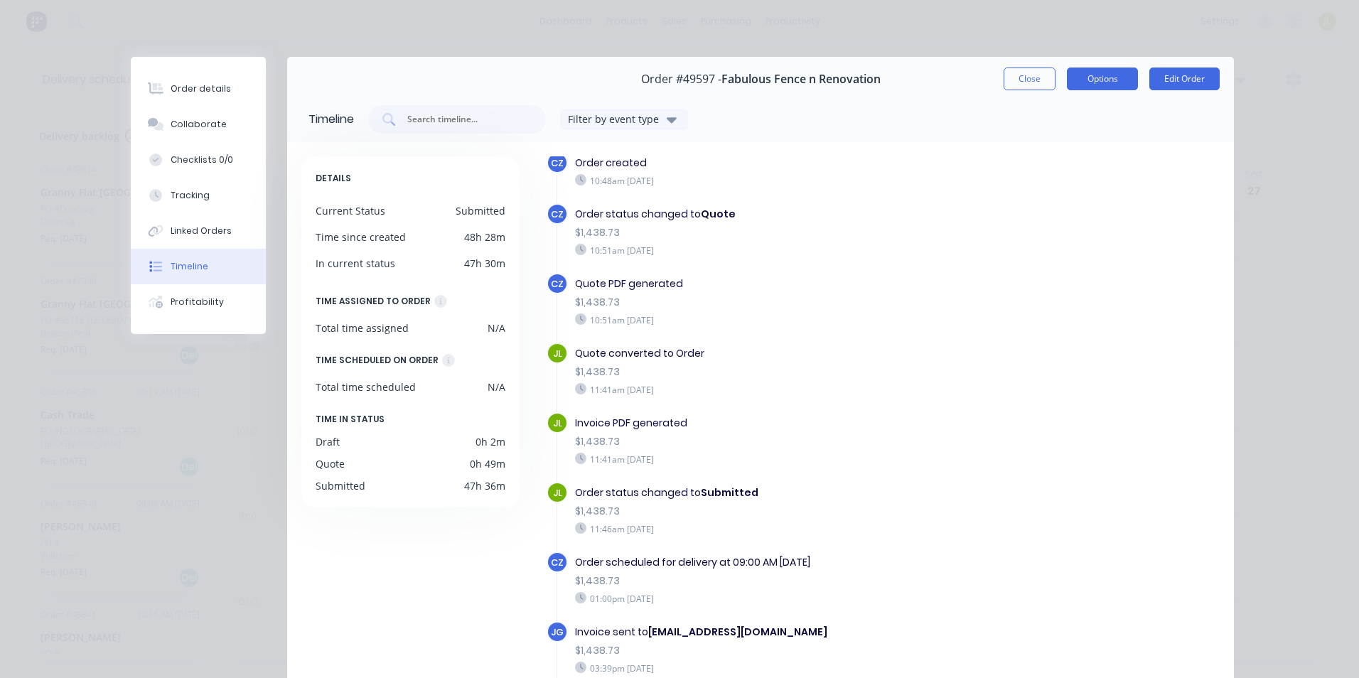
click at [1099, 77] on button "Options" at bounding box center [1102, 79] width 71 height 23
click at [1097, 174] on div "Delivery Docket" at bounding box center [1063, 172] width 124 height 21
click at [1089, 177] on div "Standard" at bounding box center [1063, 172] width 124 height 21
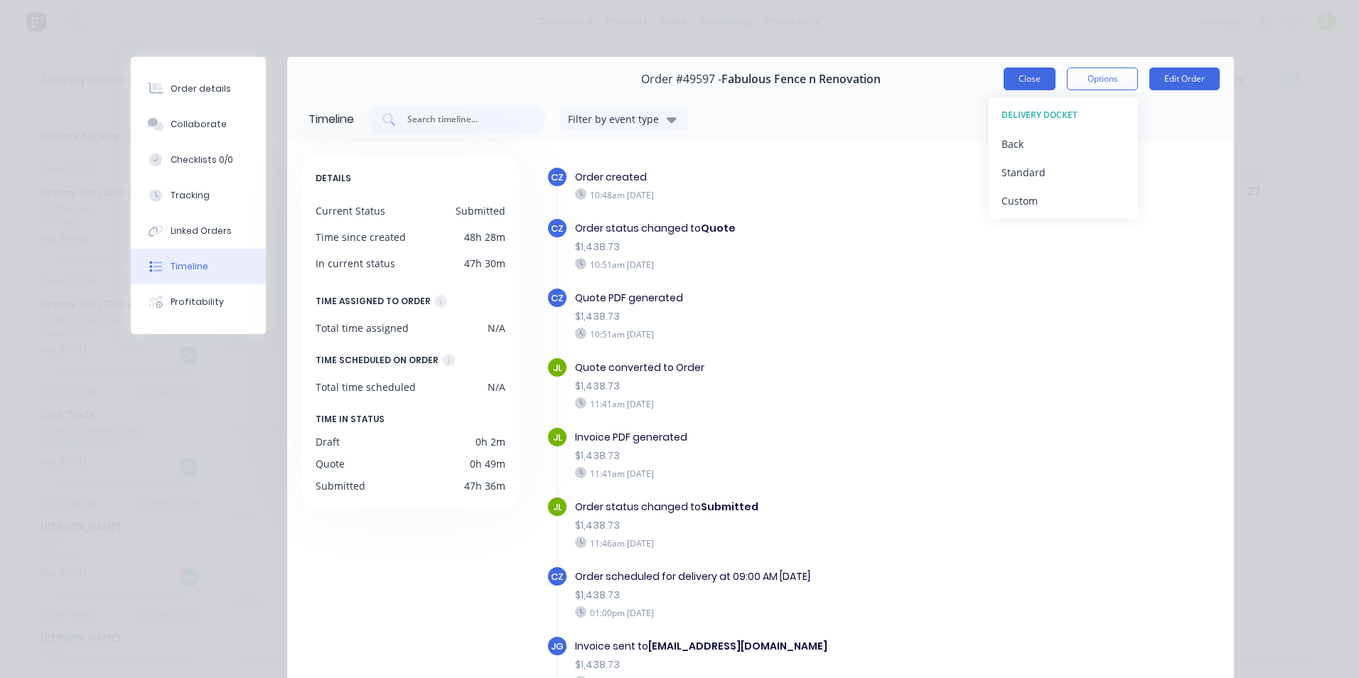
click at [1033, 80] on button "Close" at bounding box center [1029, 79] width 52 height 23
